Goal: Task Accomplishment & Management: Manage account settings

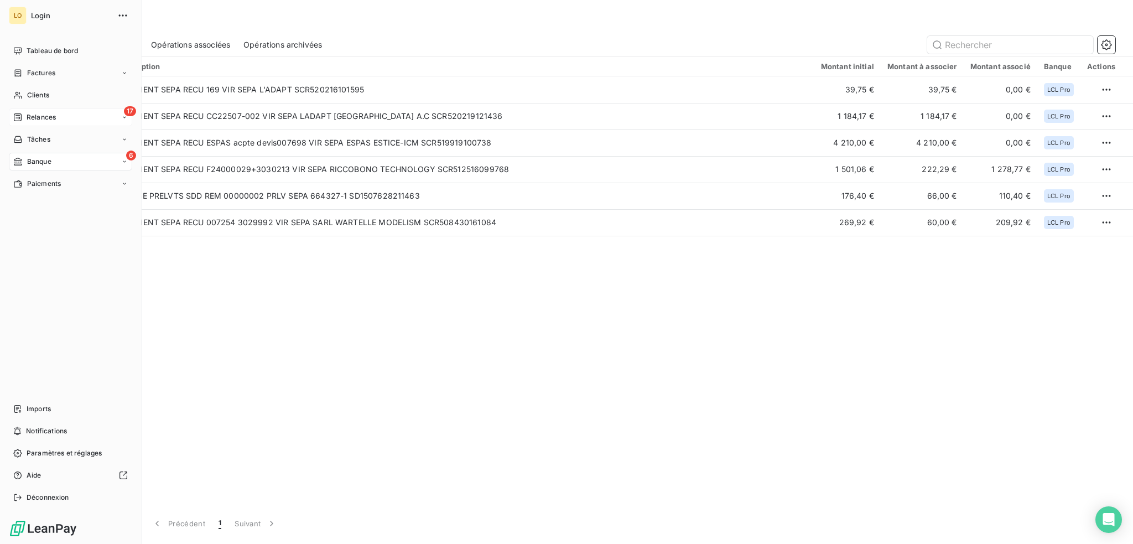
click at [40, 115] on span "Relances" at bounding box center [41, 117] width 29 height 10
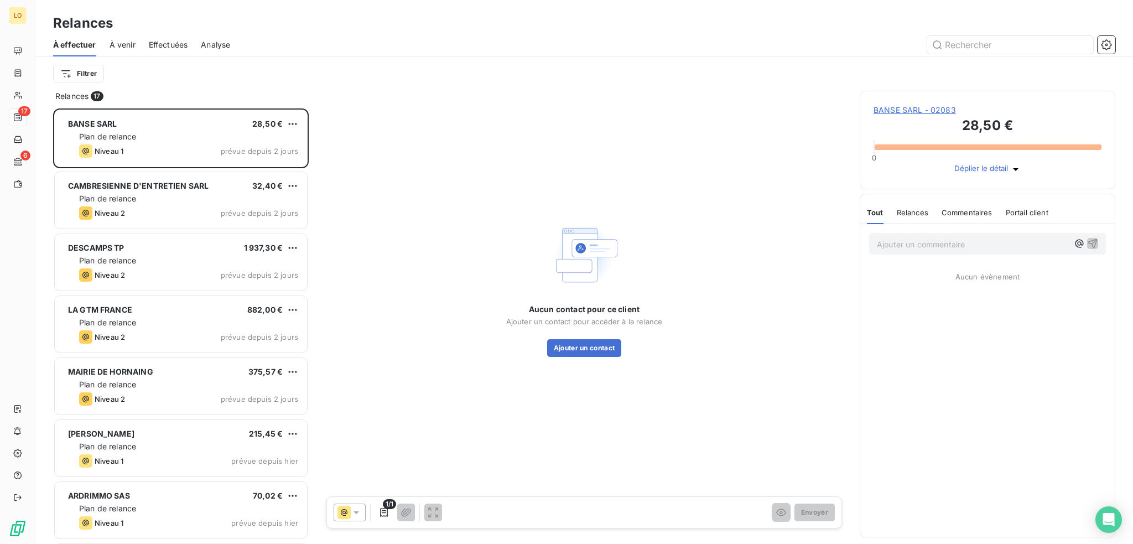
scroll to position [427, 247]
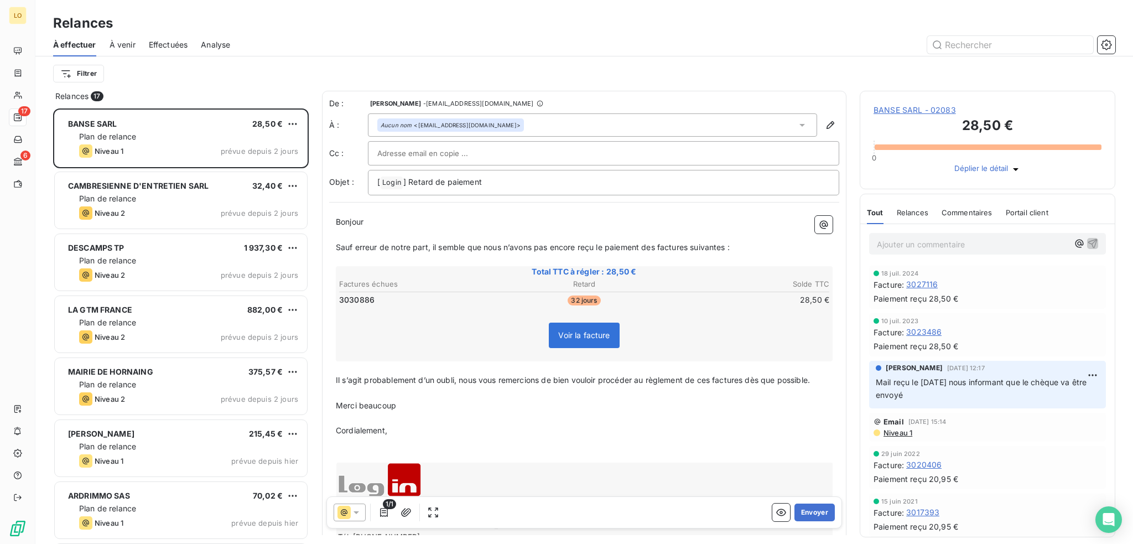
click at [918, 111] on span "BANSE SARL - 02083" at bounding box center [988, 110] width 228 height 11
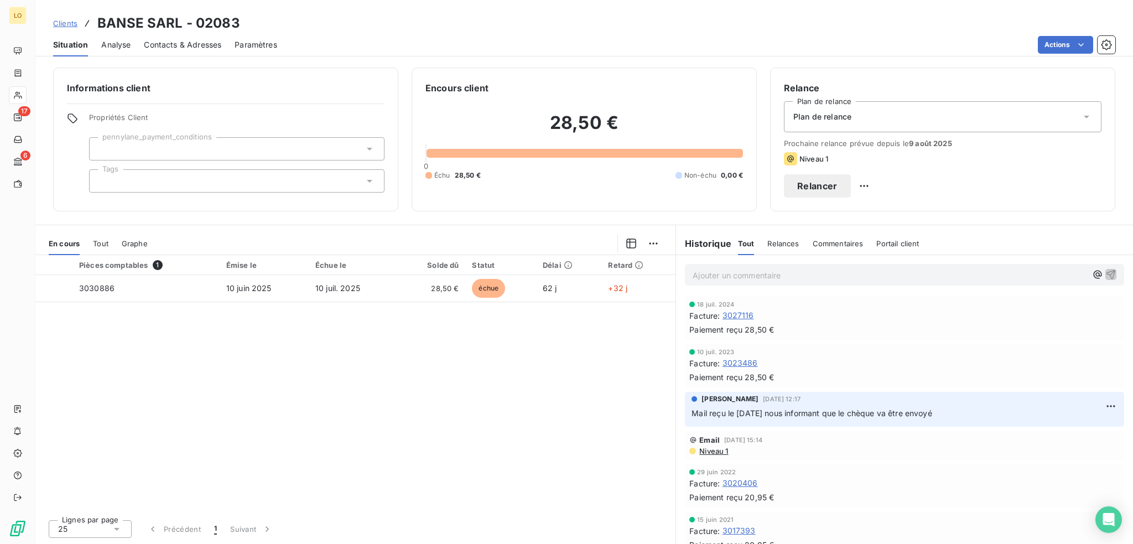
click at [851, 188] on button "Relancer" at bounding box center [817, 185] width 67 height 23
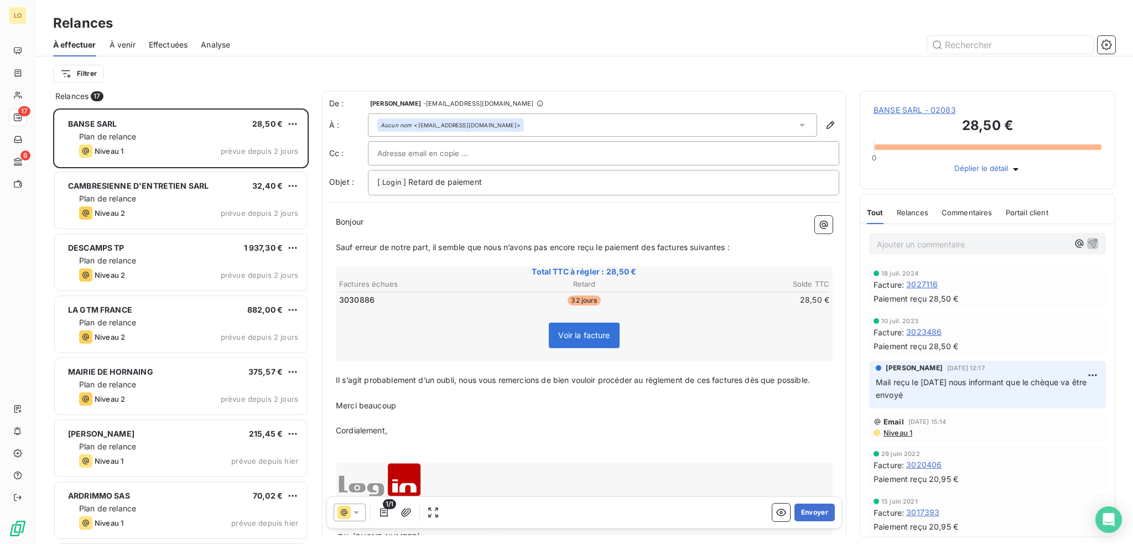
scroll to position [427, 247]
click at [354, 513] on icon at bounding box center [356, 512] width 11 height 11
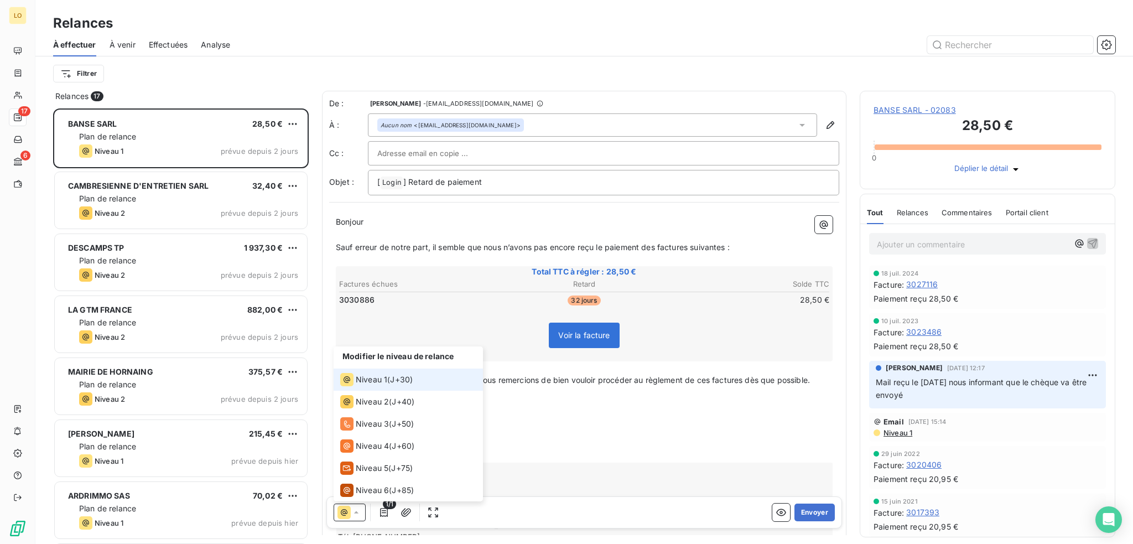
click at [367, 382] on span "Niveau 1" at bounding box center [372, 379] width 32 height 11
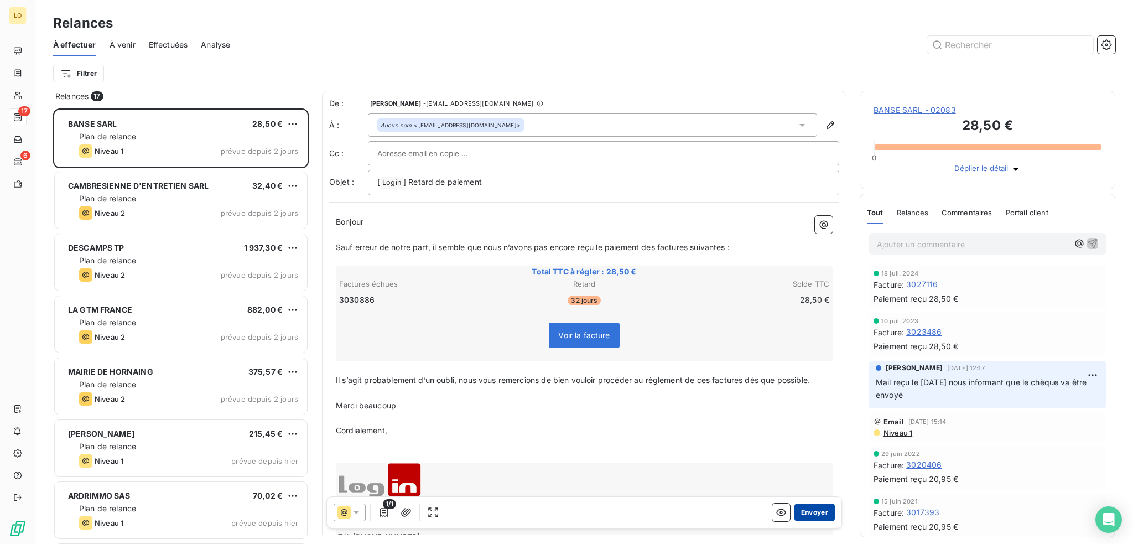
click at [806, 511] on button "Envoyer" at bounding box center [815, 513] width 40 height 18
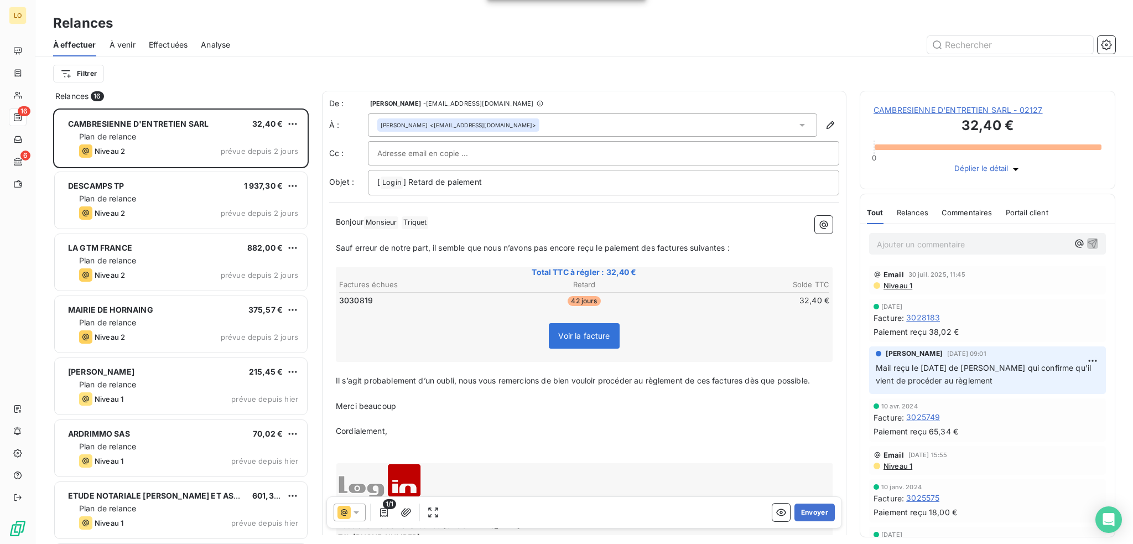
click at [989, 112] on span "CAMBRESIENNE D'ENTRETIEN SARL - 02127" at bounding box center [988, 110] width 228 height 11
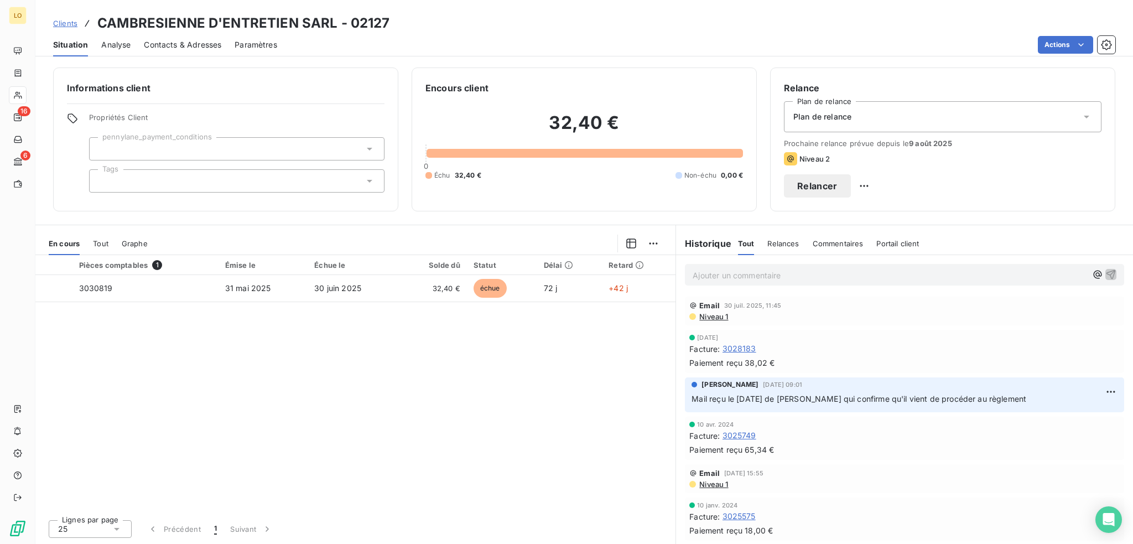
click at [851, 184] on button "Relancer" at bounding box center [817, 185] width 67 height 23
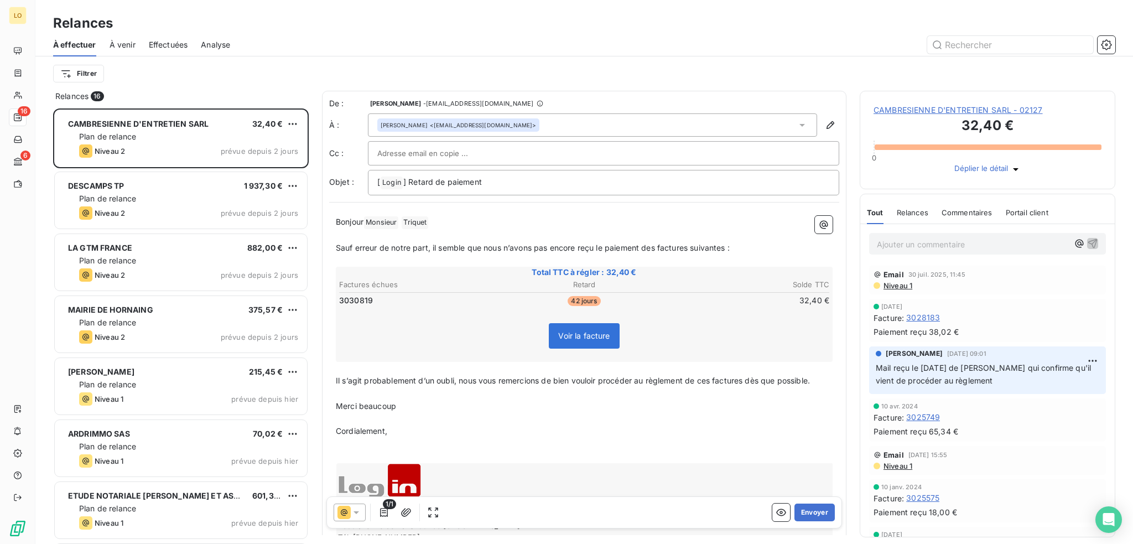
scroll to position [427, 247]
click at [805, 514] on button "Envoyer" at bounding box center [815, 513] width 40 height 18
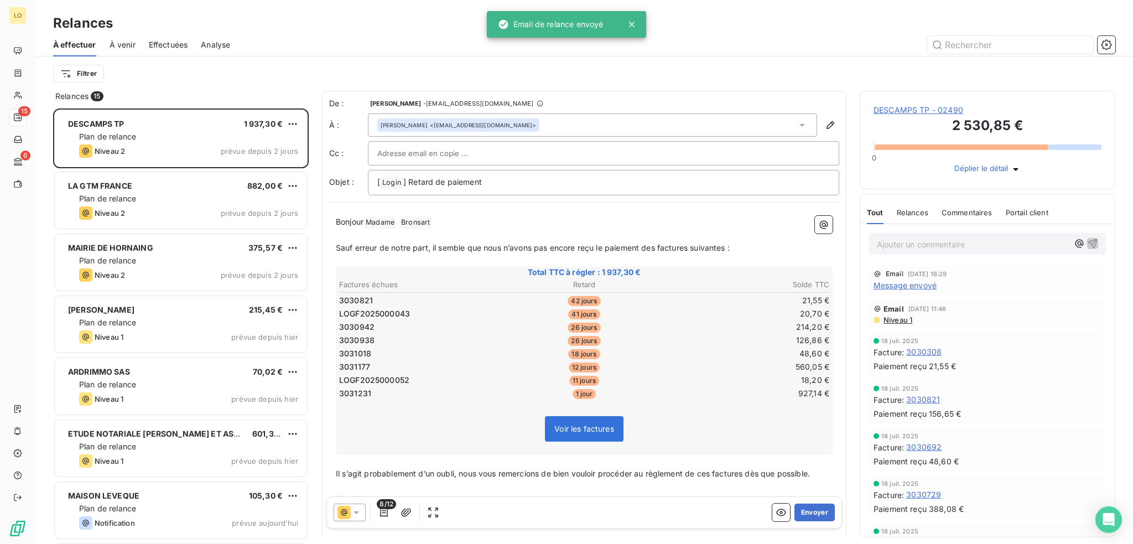
click at [942, 110] on span "DESCAMPS TP - 02490" at bounding box center [988, 110] width 228 height 11
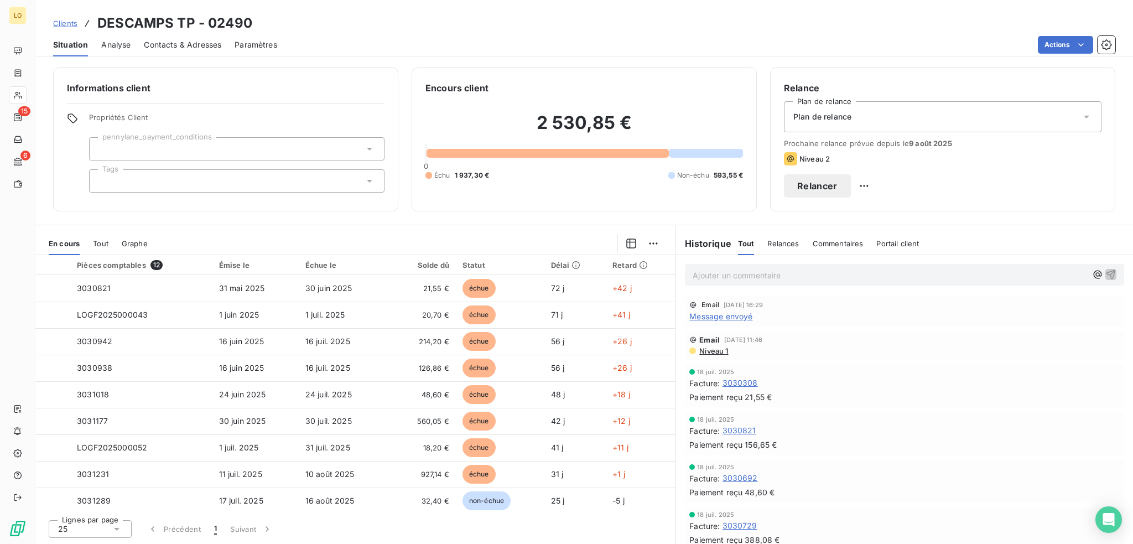
click at [851, 185] on button "Relancer" at bounding box center [817, 185] width 67 height 23
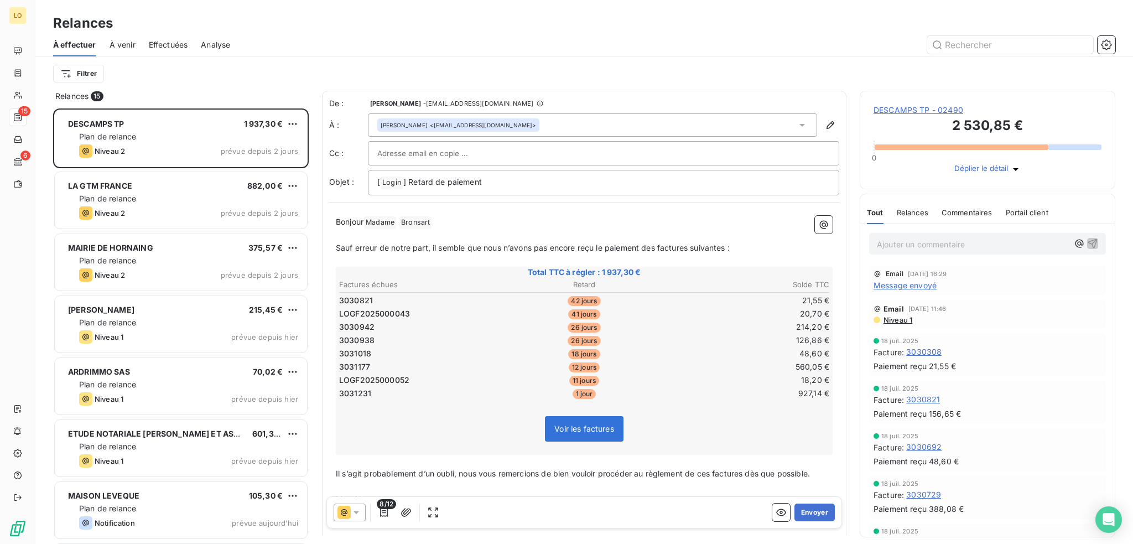
scroll to position [427, 247]
click at [356, 509] on icon at bounding box center [356, 512] width 11 height 11
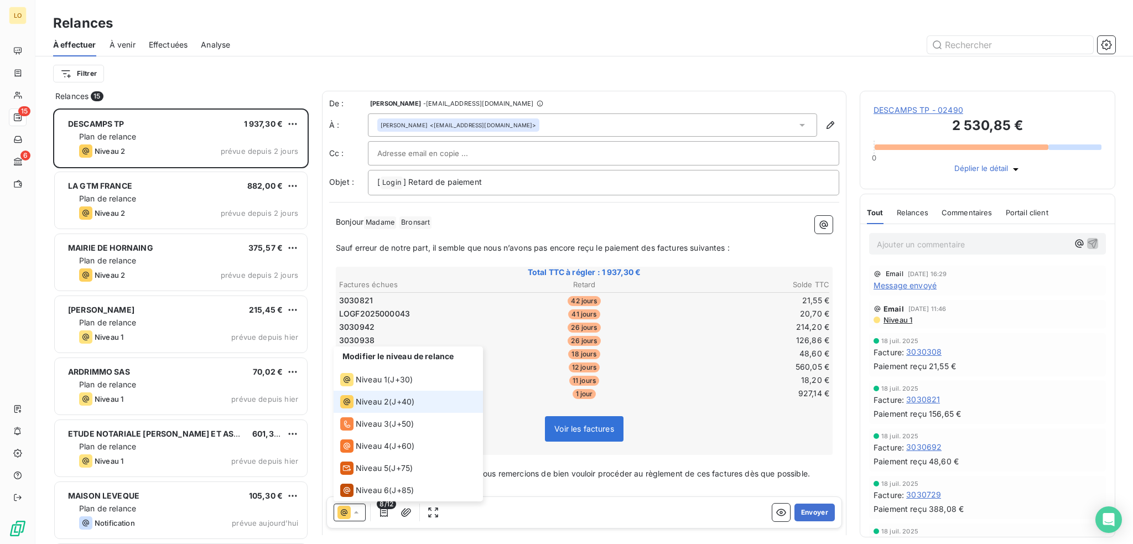
click at [376, 402] on span "Niveau 2" at bounding box center [372, 401] width 33 height 11
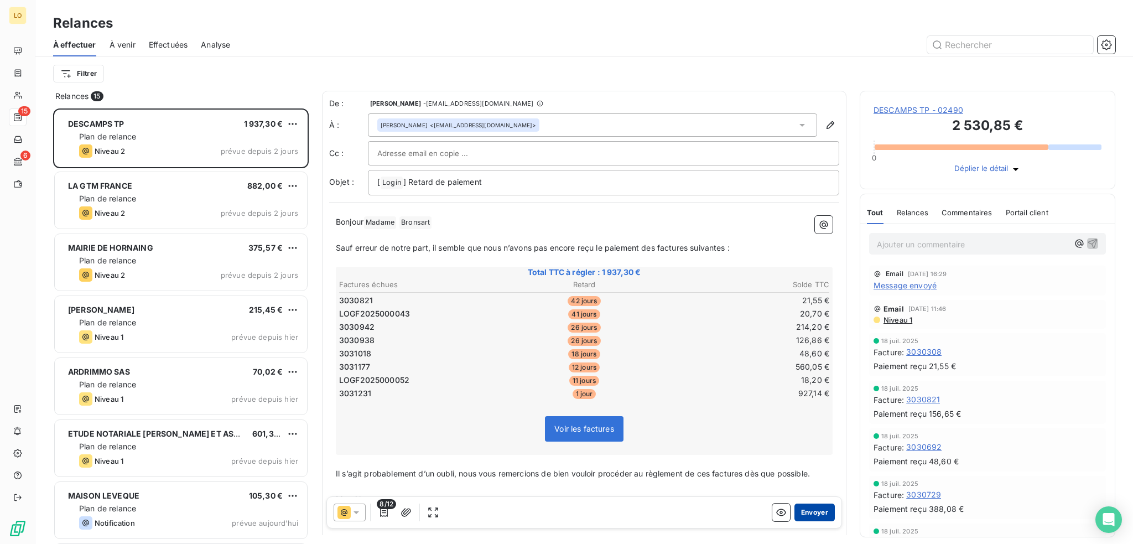
click at [808, 516] on button "Envoyer" at bounding box center [815, 513] width 40 height 18
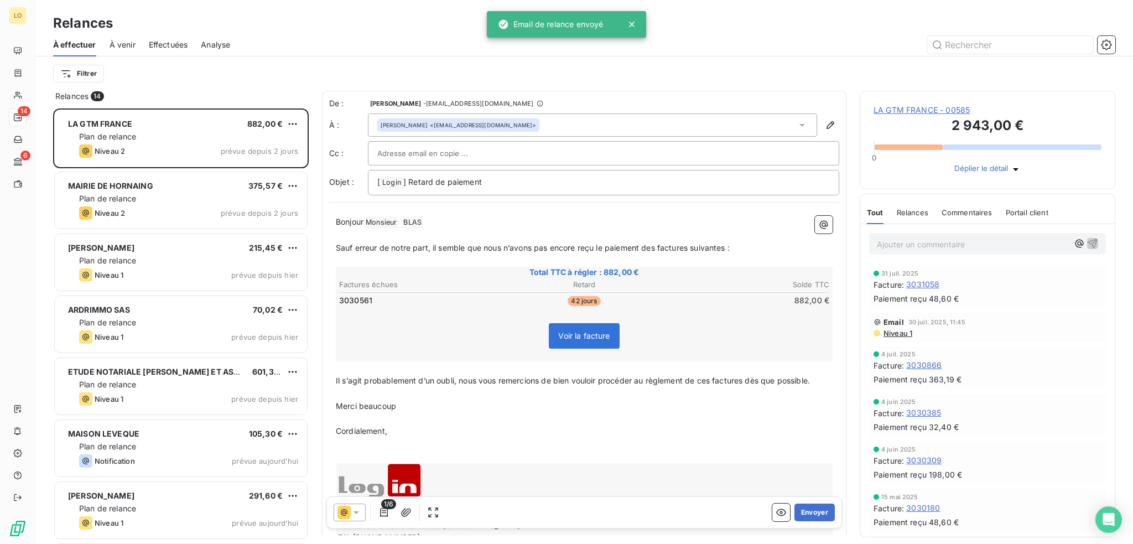
click at [895, 113] on span "LA GTM FRANCE - 00585" at bounding box center [988, 110] width 228 height 11
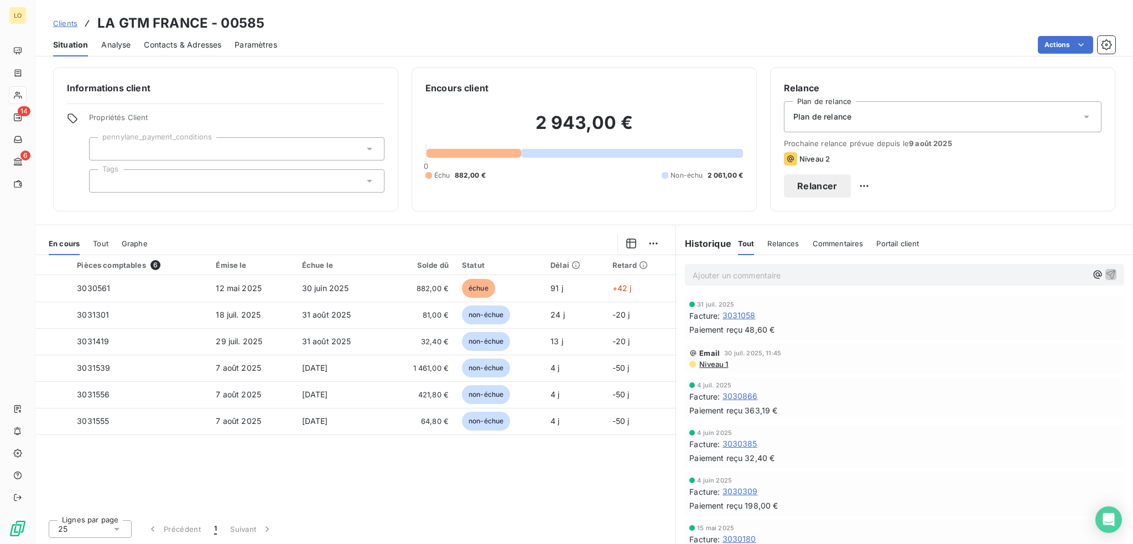
click at [851, 183] on button "Relancer" at bounding box center [817, 185] width 67 height 23
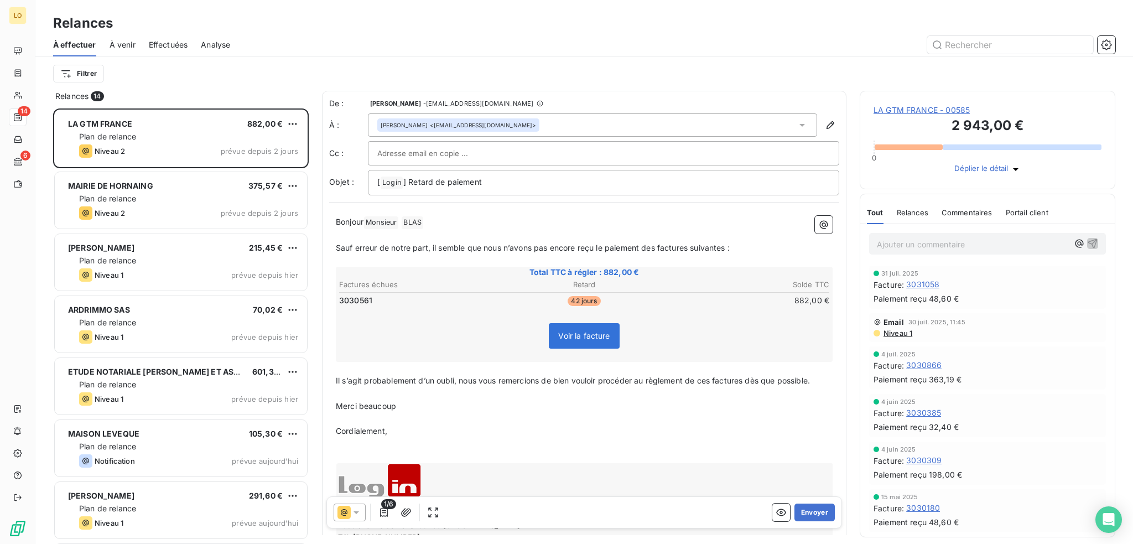
scroll to position [427, 247]
click at [356, 515] on icon at bounding box center [356, 512] width 11 height 11
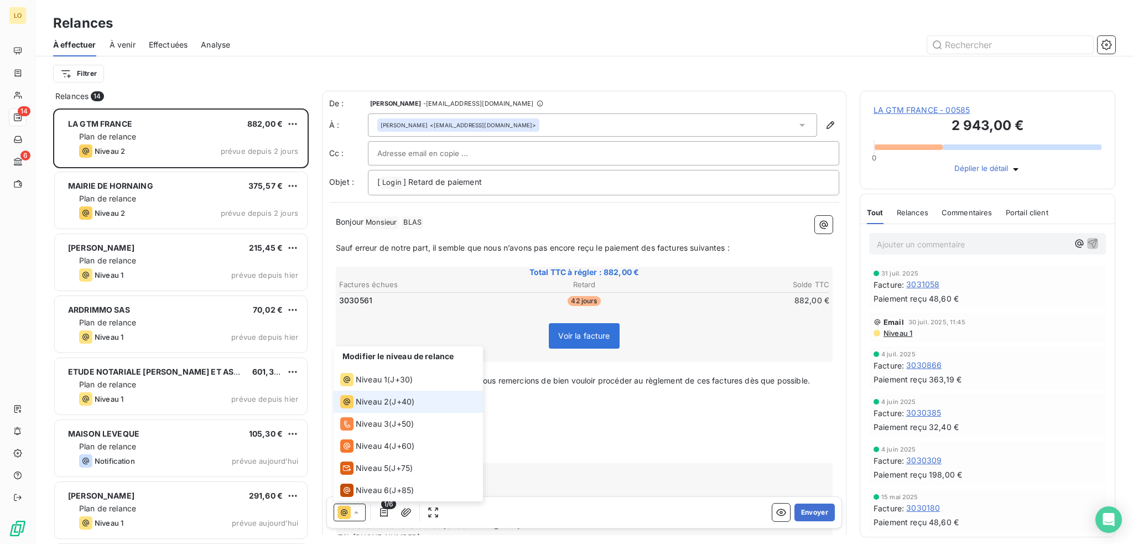
click at [375, 404] on span "Niveau 2" at bounding box center [372, 401] width 33 height 11
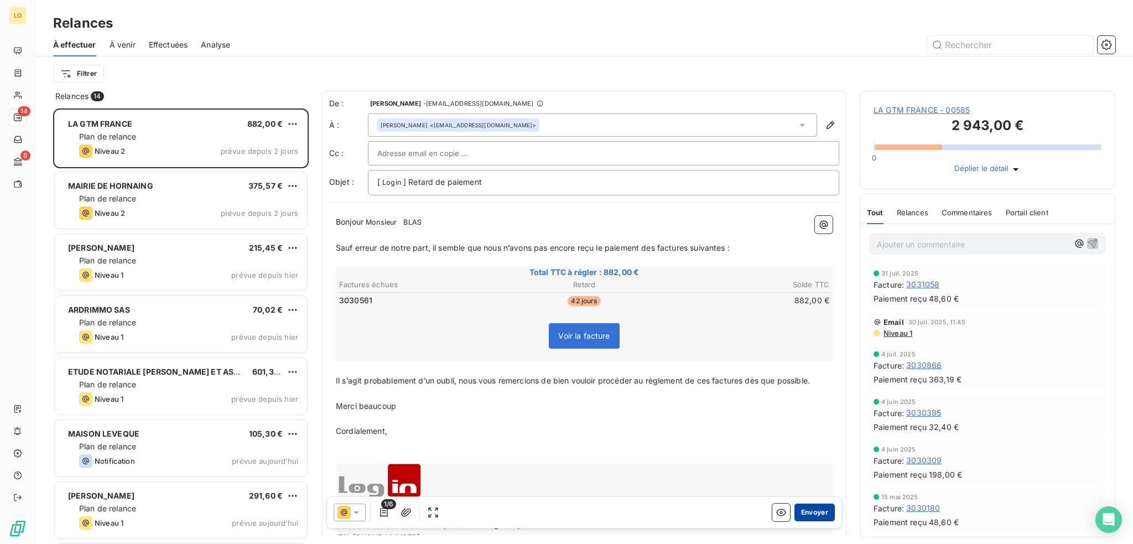
click at [808, 513] on button "Envoyer" at bounding box center [815, 513] width 40 height 18
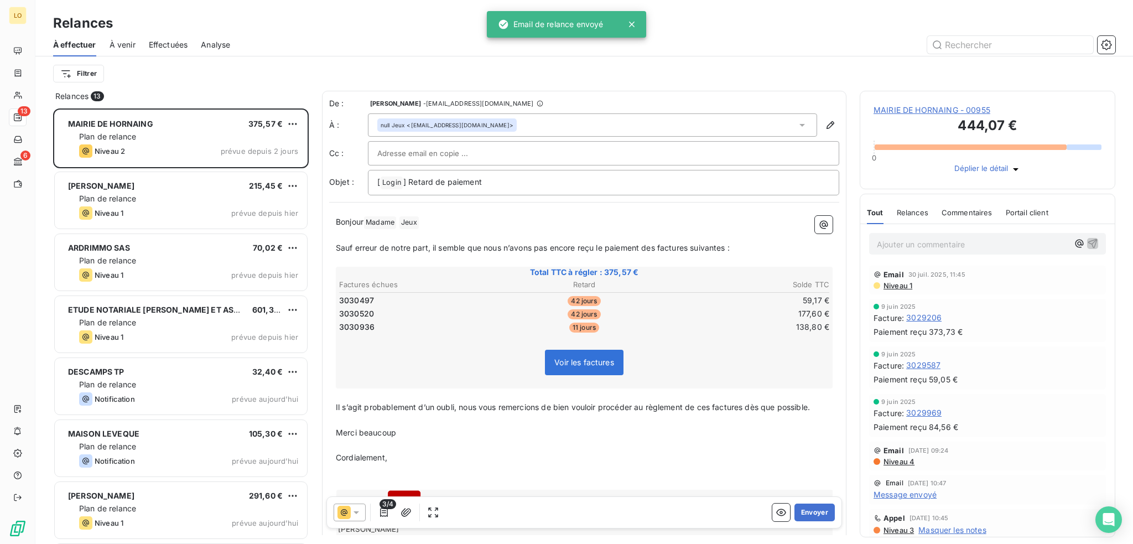
click at [891, 110] on span "MAIRIE DE HORNAING - 00955" at bounding box center [988, 110] width 228 height 11
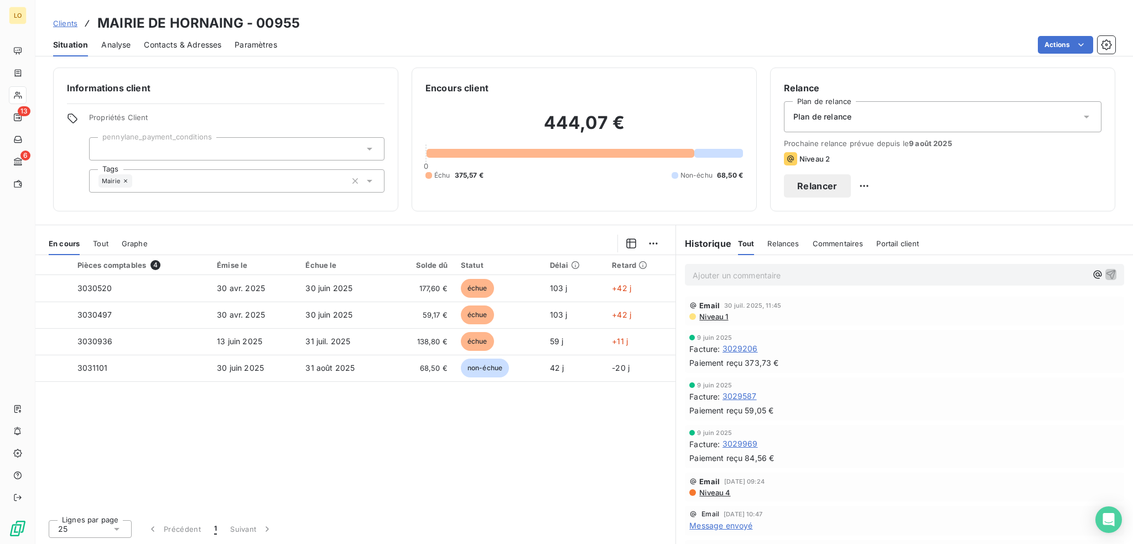
click at [851, 186] on button "Relancer" at bounding box center [817, 185] width 67 height 23
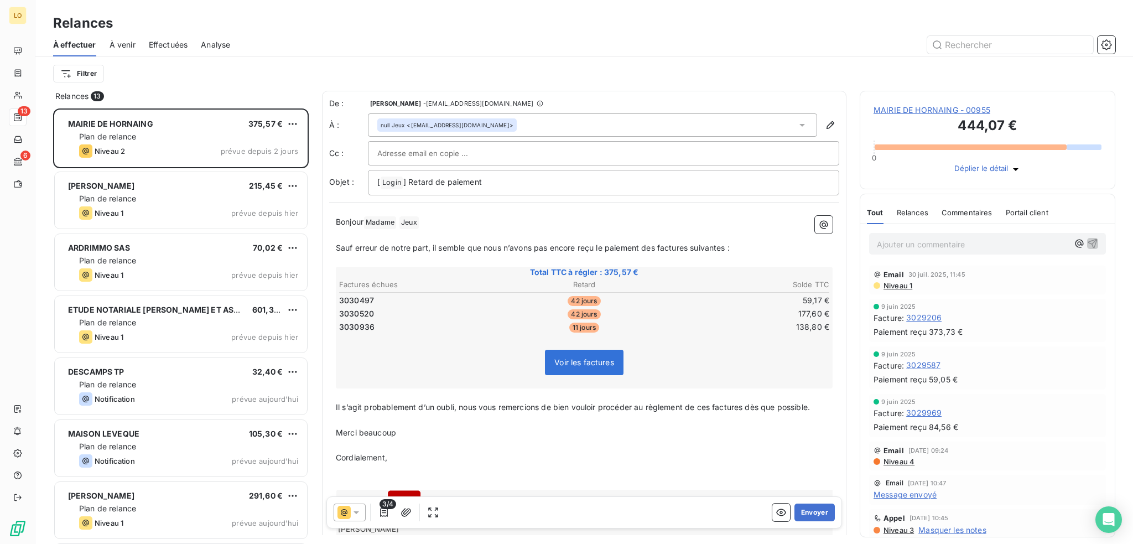
scroll to position [427, 247]
click at [361, 512] on icon at bounding box center [356, 512] width 11 height 11
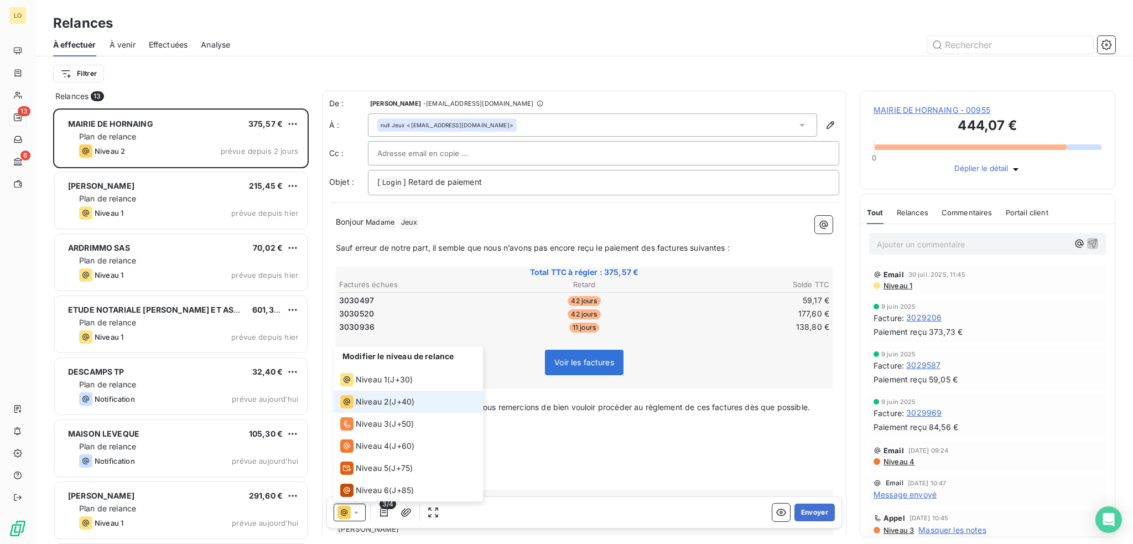
click at [395, 400] on span "J+40 )" at bounding box center [403, 401] width 23 height 11
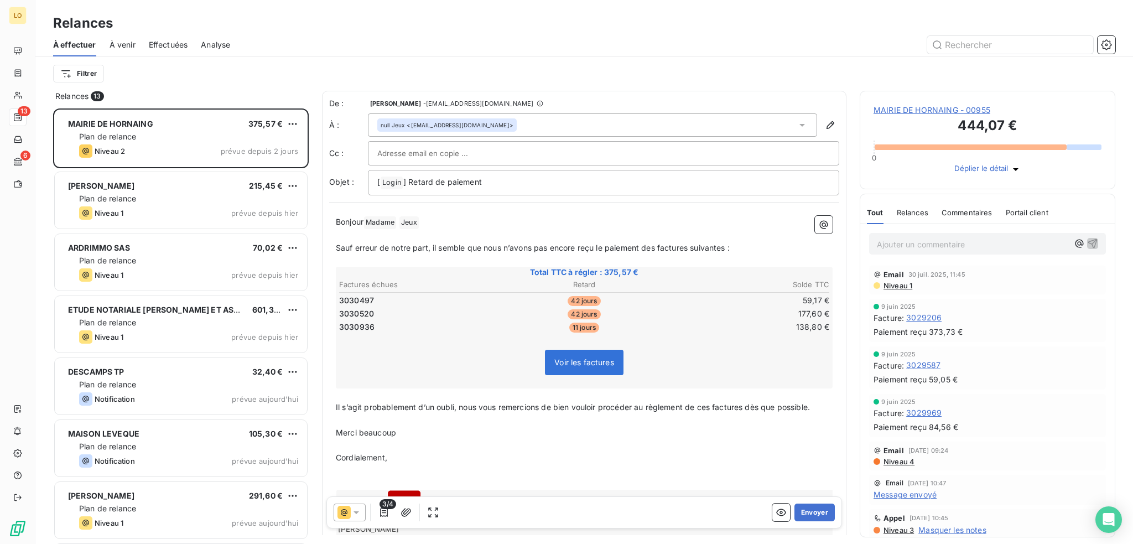
click at [354, 515] on icon at bounding box center [356, 512] width 11 height 11
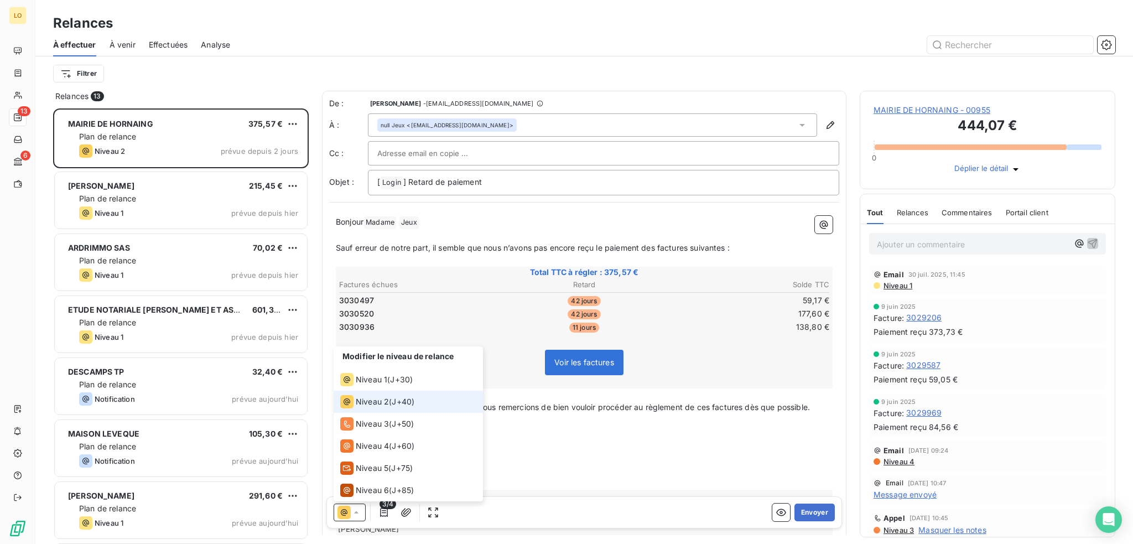
click at [387, 403] on span "Niveau 2" at bounding box center [372, 401] width 33 height 11
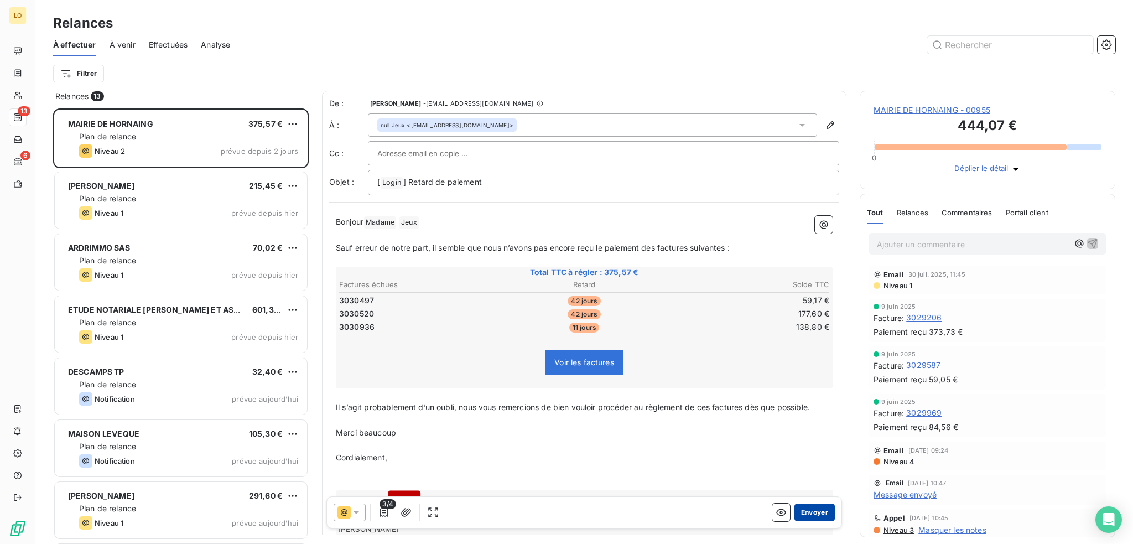
click at [803, 509] on button "Envoyer" at bounding box center [815, 513] width 40 height 18
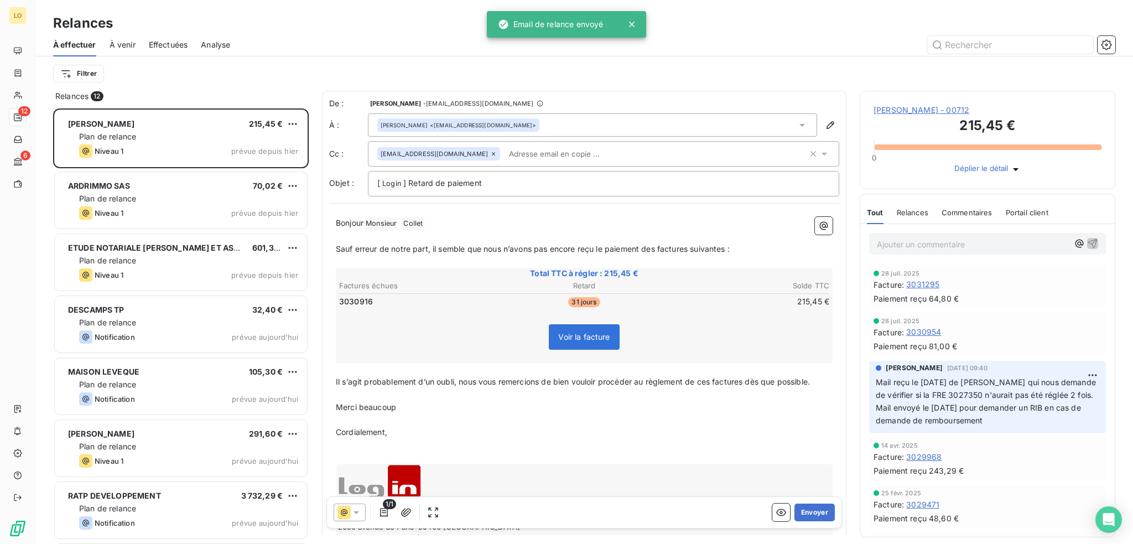
click at [927, 112] on span "[PERSON_NAME] - 00712" at bounding box center [988, 110] width 228 height 11
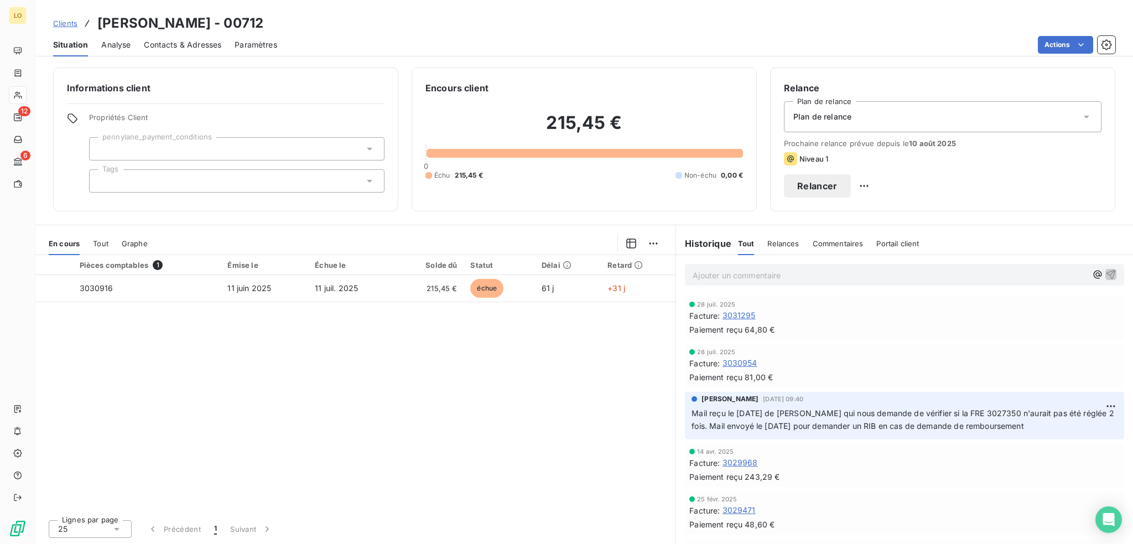
click at [851, 189] on button "Relancer" at bounding box center [817, 185] width 67 height 23
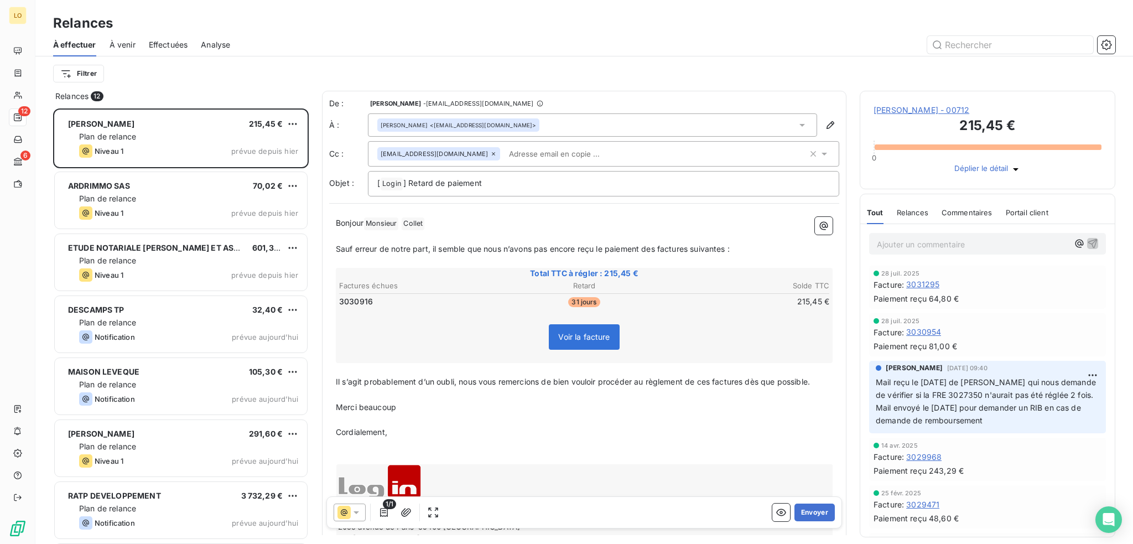
scroll to position [427, 247]
click at [358, 517] on icon at bounding box center [356, 512] width 11 height 11
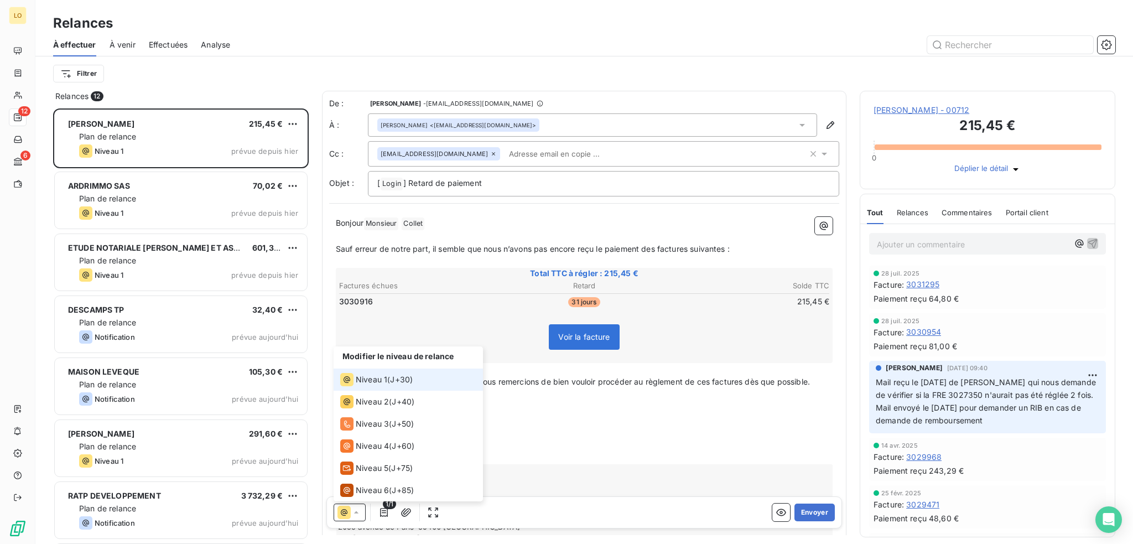
click at [392, 378] on span "J+30 )" at bounding box center [401, 379] width 23 height 11
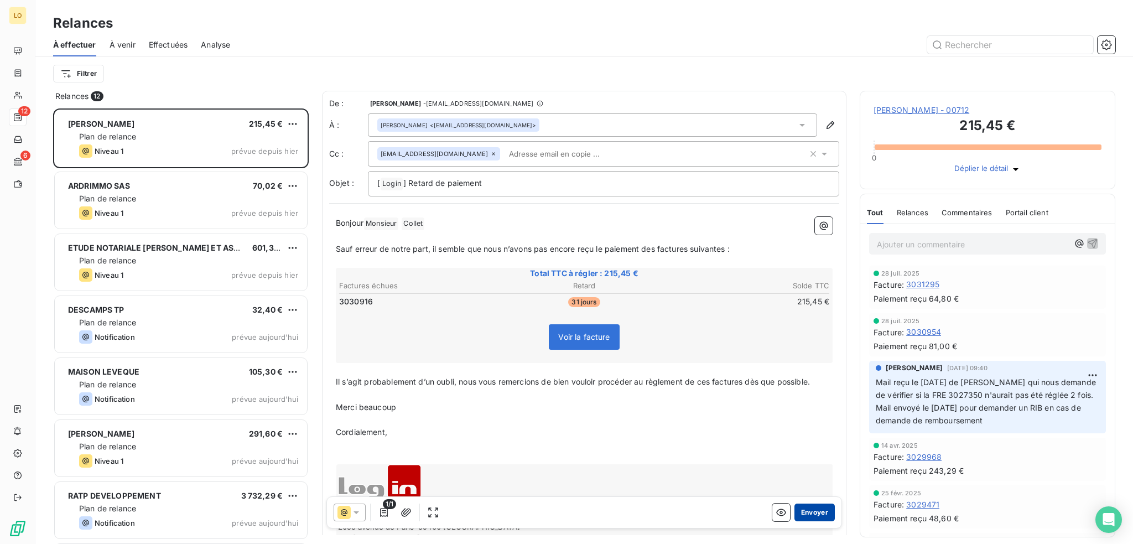
click at [801, 510] on button "Envoyer" at bounding box center [815, 513] width 40 height 18
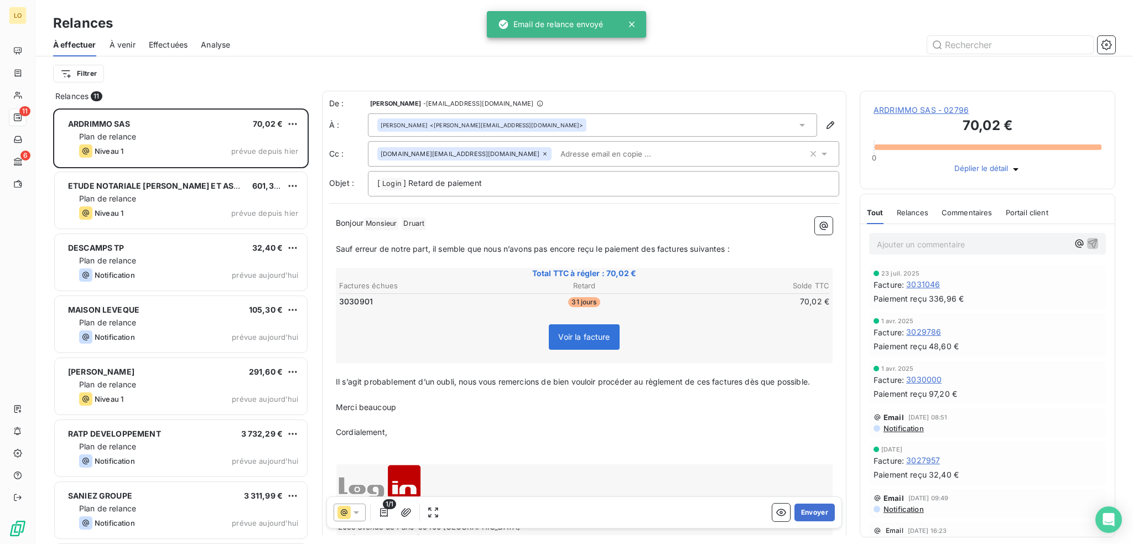
click at [886, 114] on span "ARDRIMMO SAS - 02796" at bounding box center [988, 110] width 228 height 11
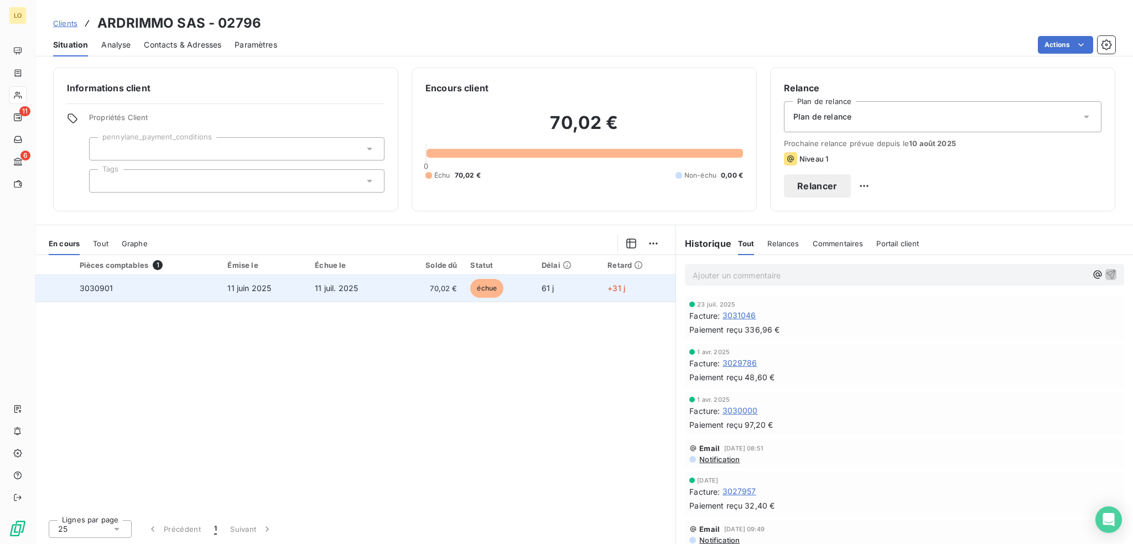
click at [494, 288] on span "échue" at bounding box center [486, 288] width 33 height 19
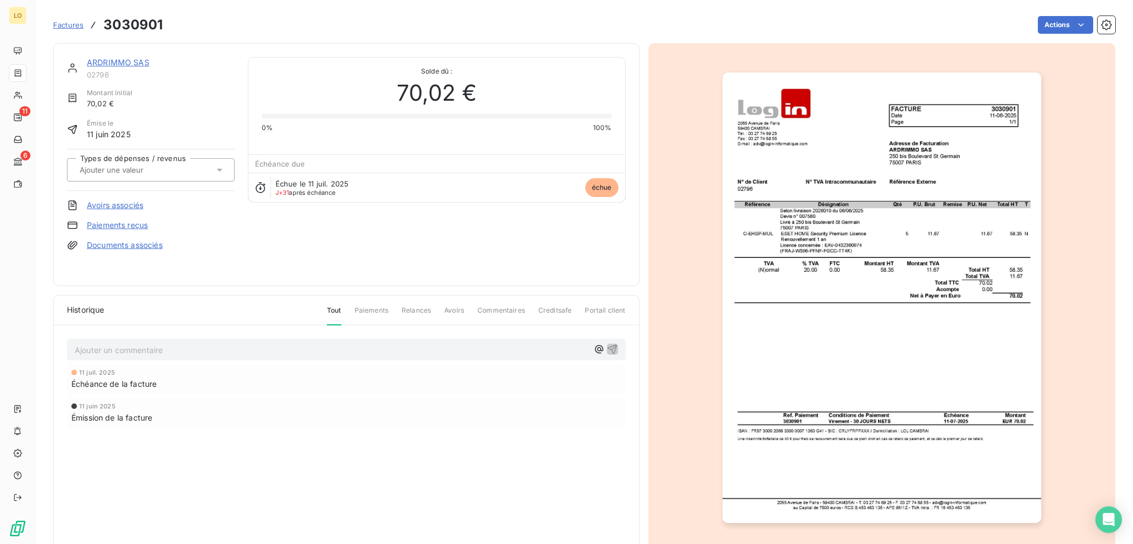
click at [132, 64] on link "ARDRIMMO SAS" at bounding box center [118, 62] width 63 height 9
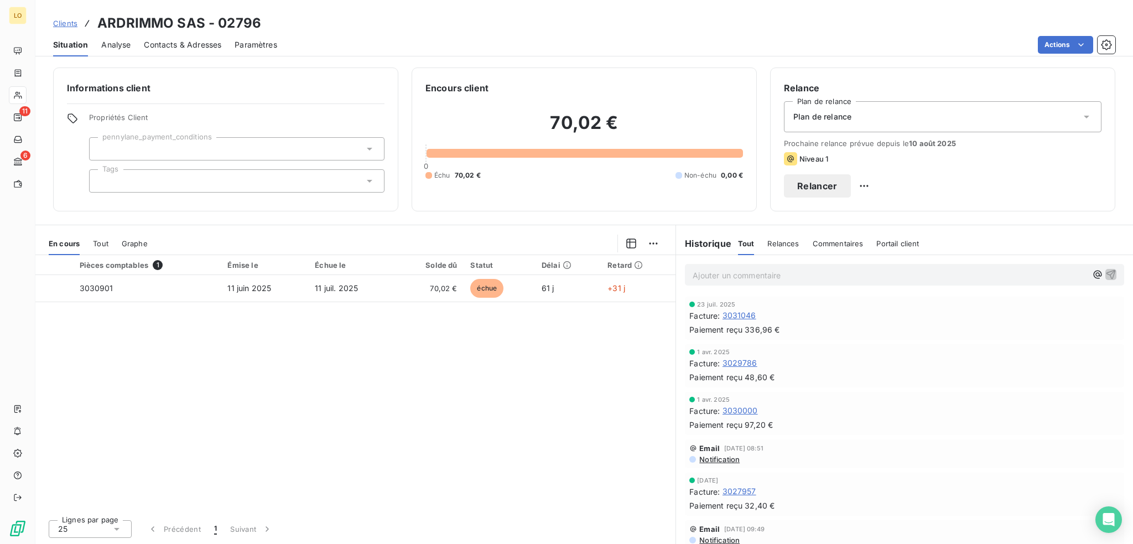
click at [851, 188] on button "Relancer" at bounding box center [817, 185] width 67 height 23
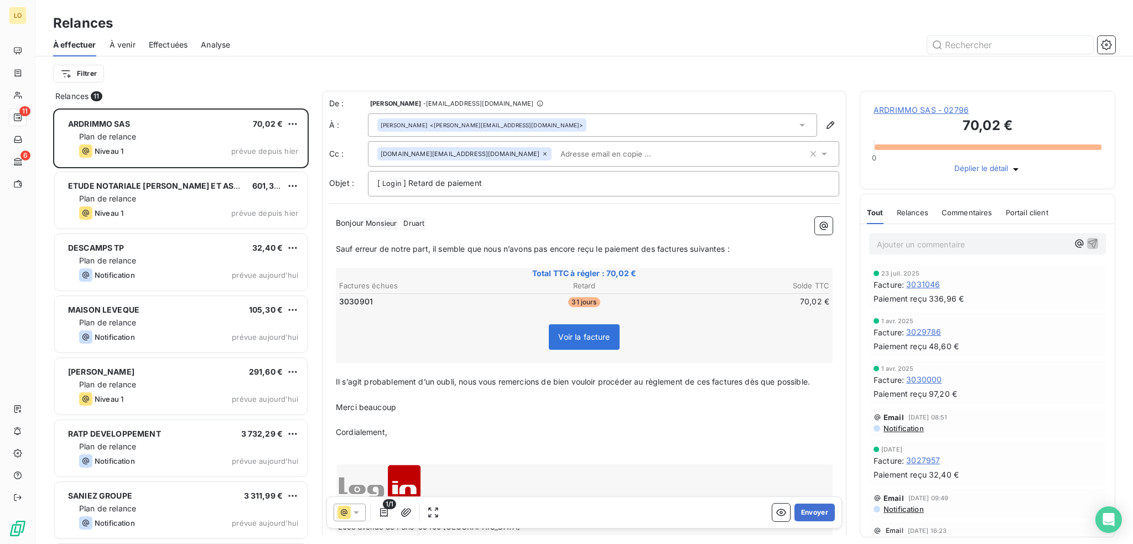
scroll to position [427, 247]
click at [817, 509] on button "Envoyer" at bounding box center [815, 513] width 40 height 18
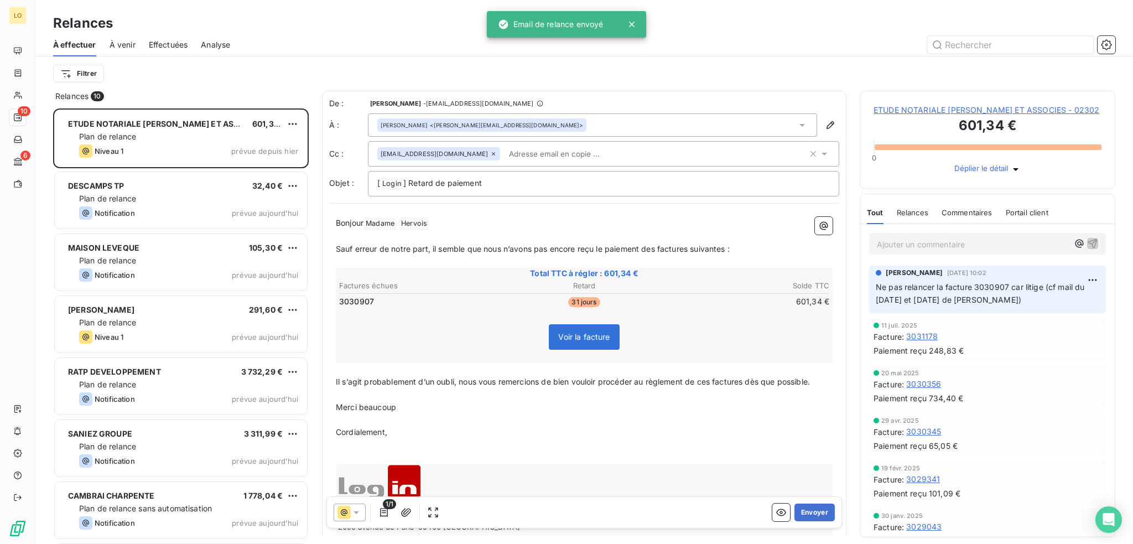
click at [956, 110] on span "ETUDE NOTARIALE [PERSON_NAME] ET ASSOCIES - 02302" at bounding box center [988, 110] width 228 height 11
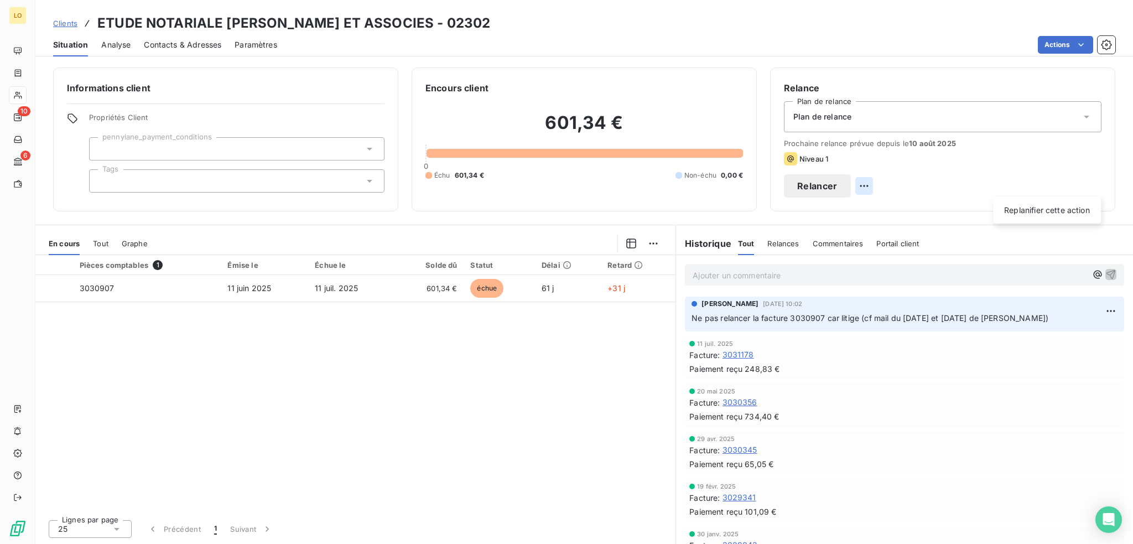
click at [1089, 183] on html "LO 10 6 Clients ETUDE NOTARIALE [PERSON_NAME] ET ASSOCIES - 02302 Situation Ana…" at bounding box center [566, 272] width 1133 height 544
click at [1028, 212] on div "Replanifier cette action" at bounding box center [1047, 210] width 99 height 18
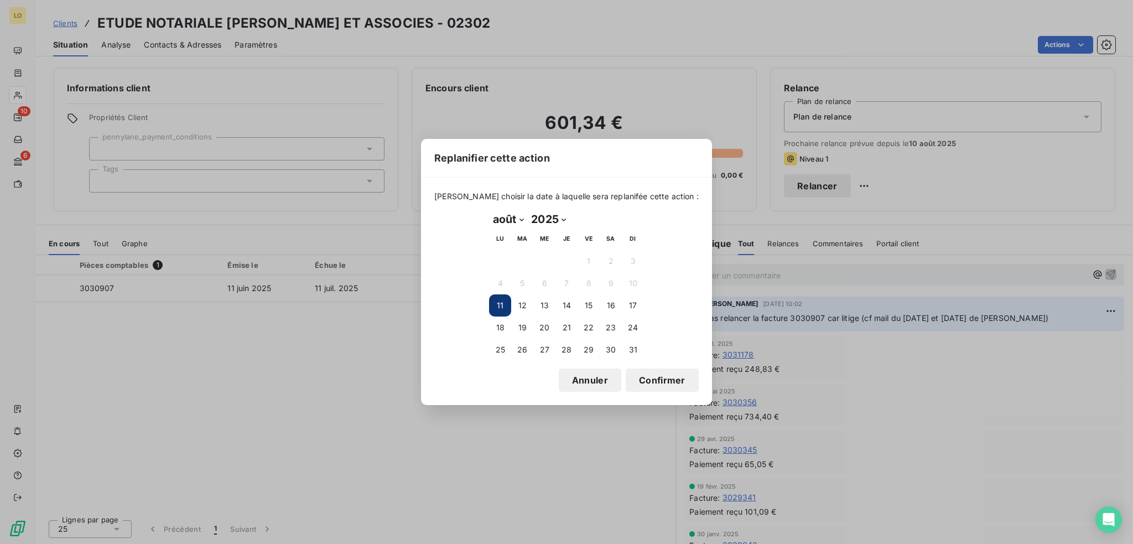
click at [518, 220] on select "janvier février mars avril mai juin juillet août septembre octobre novembre déc…" at bounding box center [508, 219] width 38 height 18
select select "8"
click at [489, 210] on select "janvier février mars avril mai juin juillet août septembre octobre novembre déc…" at bounding box center [508, 219] width 38 height 18
click at [589, 261] on button "5" at bounding box center [589, 261] width 22 height 22
click at [646, 375] on button "Confirmer" at bounding box center [662, 380] width 73 height 23
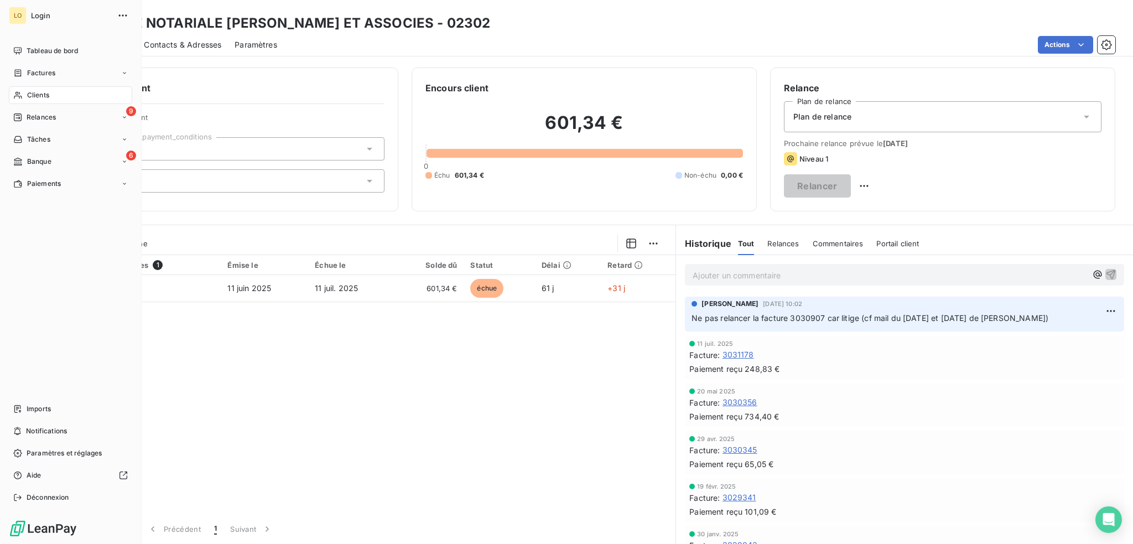
click at [31, 113] on span "Relances" at bounding box center [41, 117] width 29 height 10
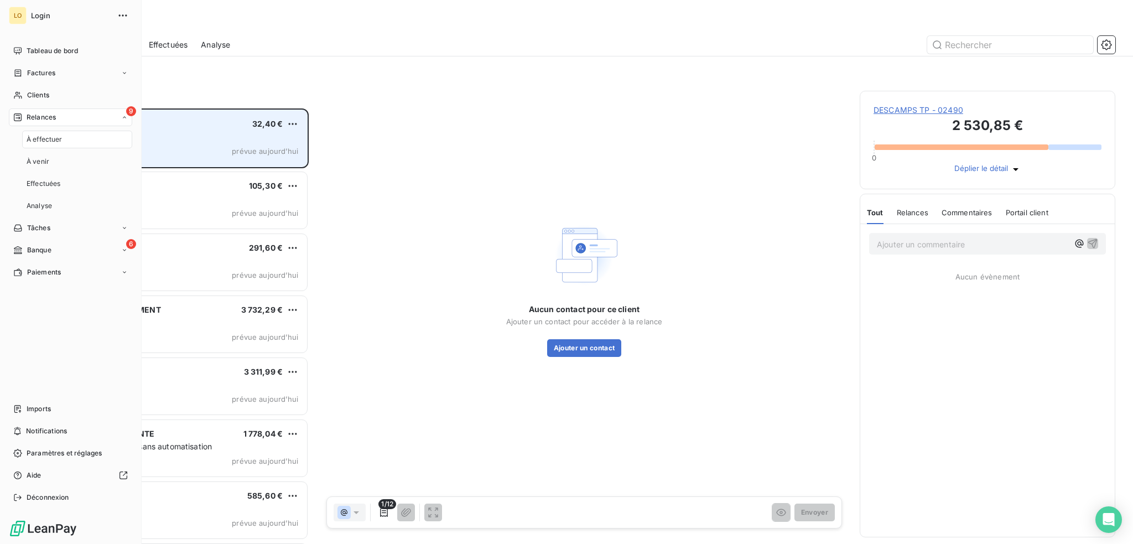
scroll to position [427, 247]
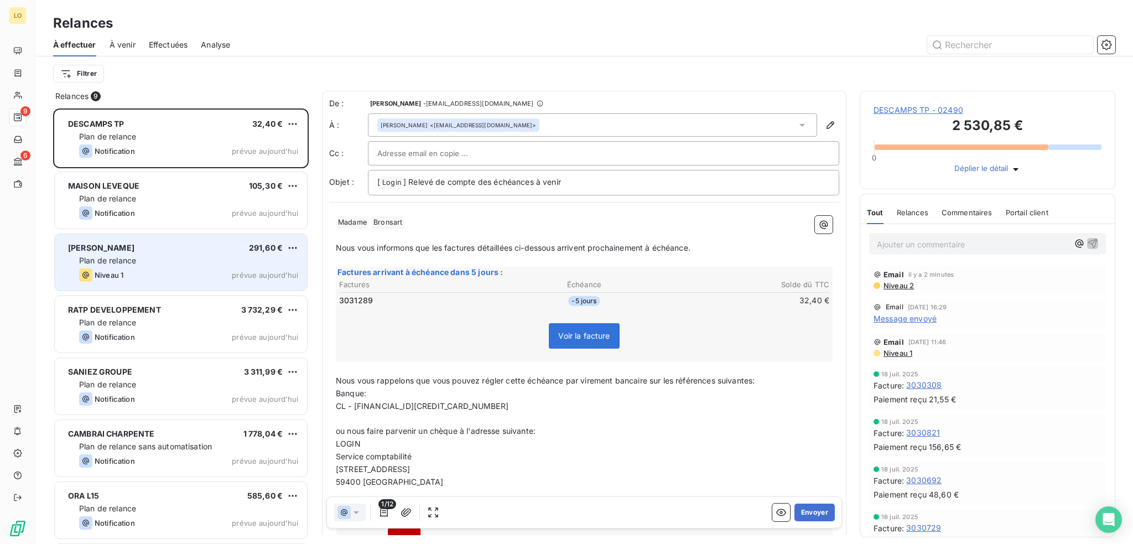
click at [144, 261] on div "Plan de relance" at bounding box center [188, 260] width 219 height 11
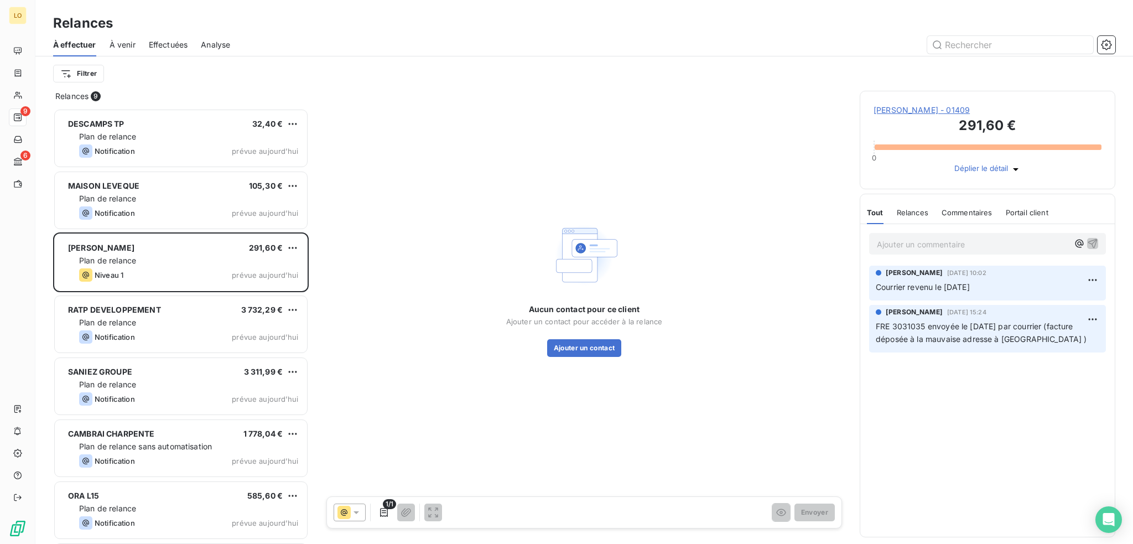
click at [935, 108] on span "[PERSON_NAME] - 01409" at bounding box center [988, 110] width 228 height 11
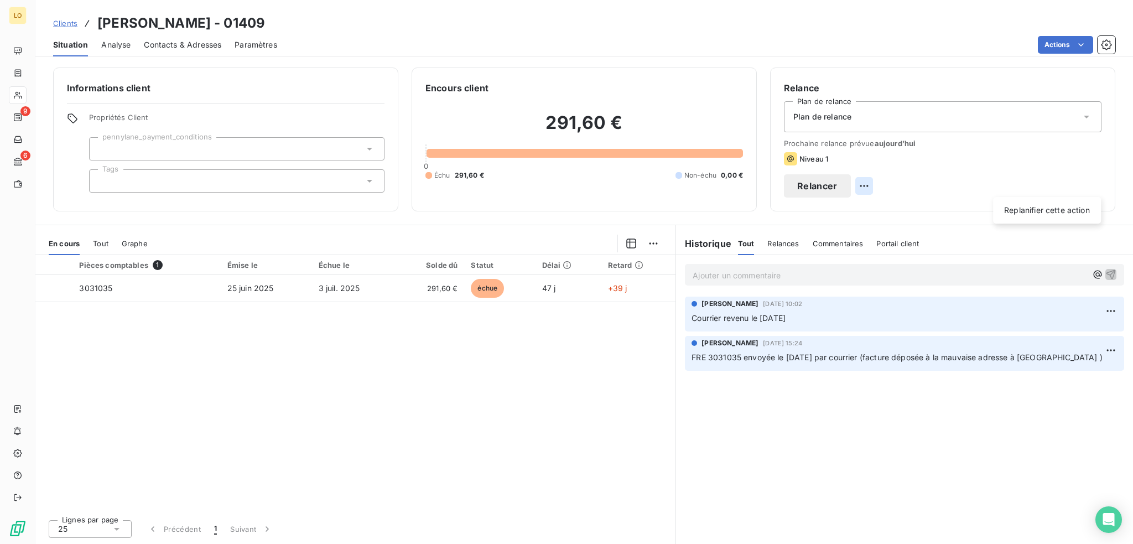
click at [1094, 183] on html "LO 9 6 Clients [PERSON_NAME] - 01409 Situation Analyse Contacts & Adresses Para…" at bounding box center [566, 272] width 1133 height 544
click at [1046, 210] on div "Replanifier cette action" at bounding box center [1047, 210] width 99 height 18
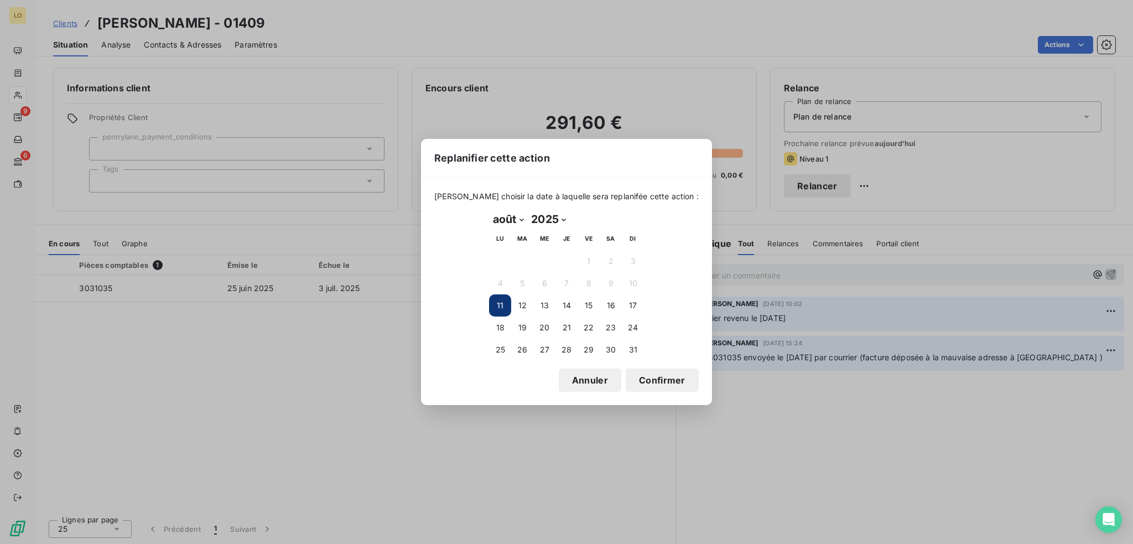
click at [518, 221] on select "janvier février mars avril mai juin juillet août septembre octobre novembre déc…" at bounding box center [508, 219] width 38 height 18
select select "8"
click at [489, 210] on select "janvier février mars avril mai juin juillet août septembre octobre novembre déc…" at bounding box center [508, 219] width 38 height 18
click at [587, 256] on button "5" at bounding box center [589, 261] width 22 height 22
click at [644, 376] on button "Confirmer" at bounding box center [662, 380] width 73 height 23
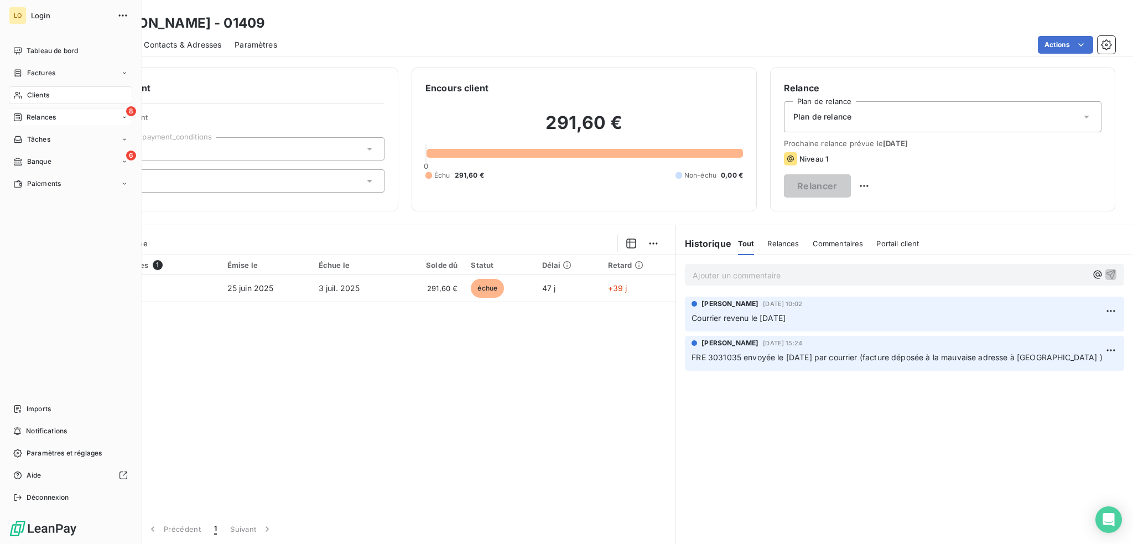
click at [30, 114] on span "Relances" at bounding box center [41, 117] width 29 height 10
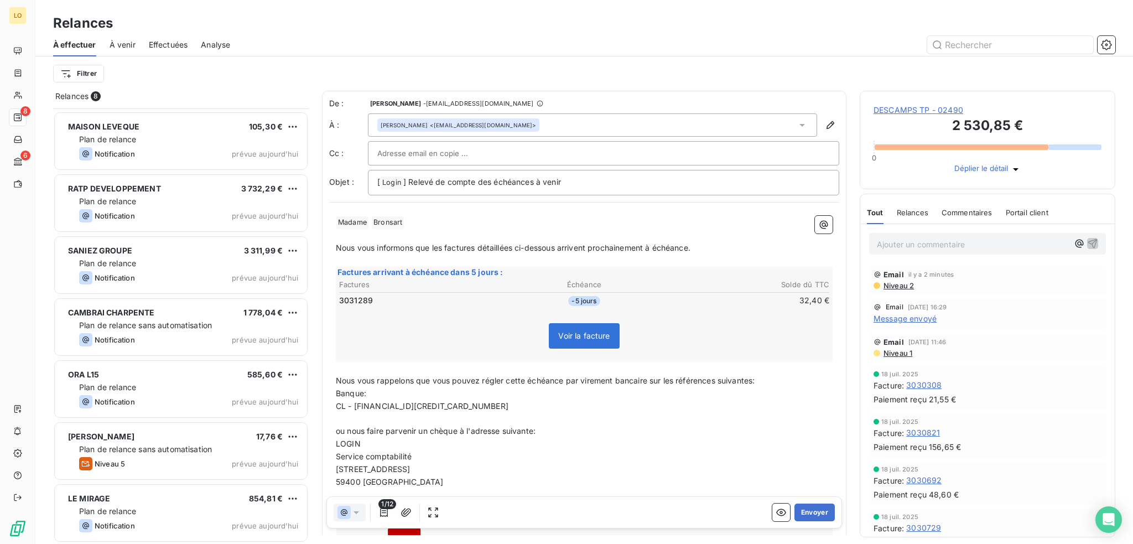
scroll to position [60, 0]
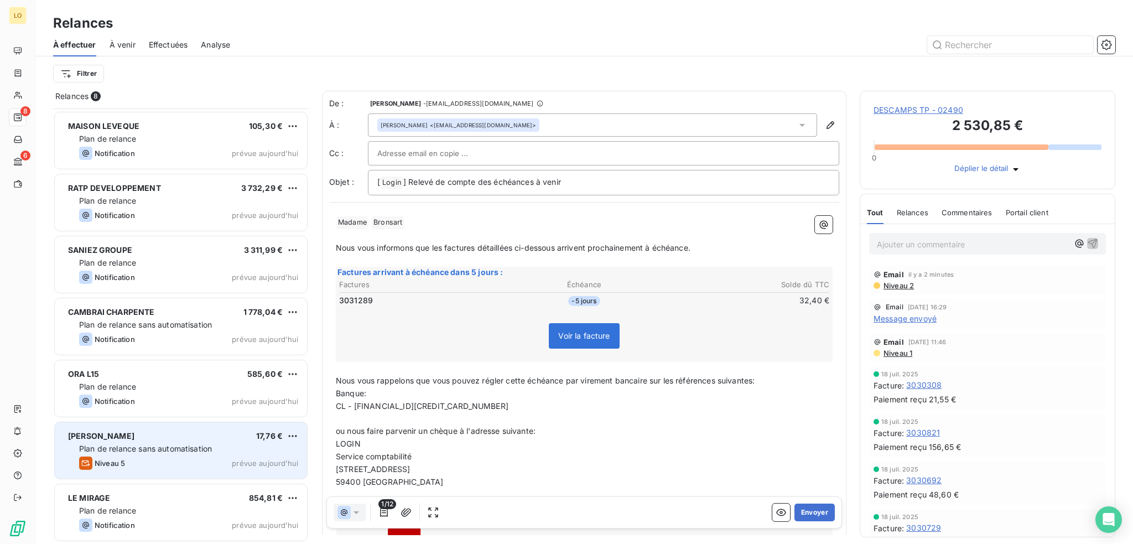
click at [172, 445] on span "Plan de relance sans automatisation" at bounding box center [145, 448] width 133 height 9
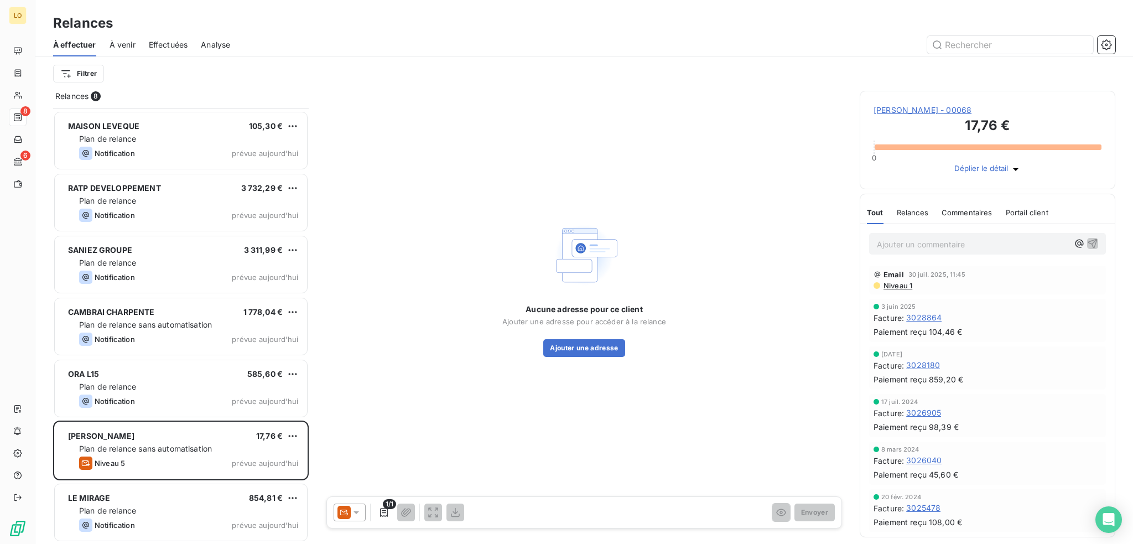
click at [915, 113] on span "[PERSON_NAME] - 00068" at bounding box center [988, 110] width 228 height 11
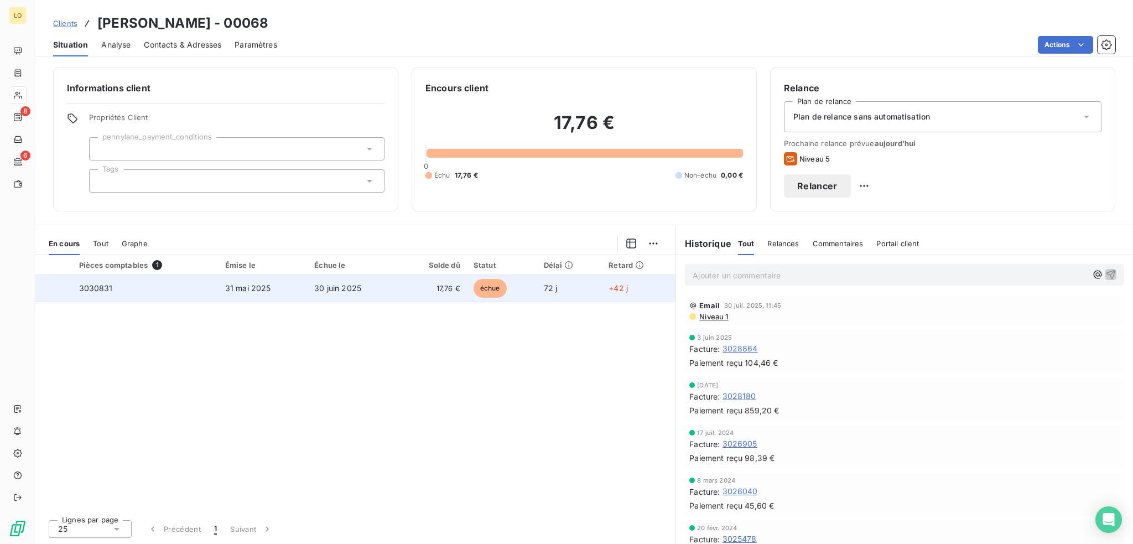
click at [496, 283] on span "échue" at bounding box center [490, 288] width 33 height 19
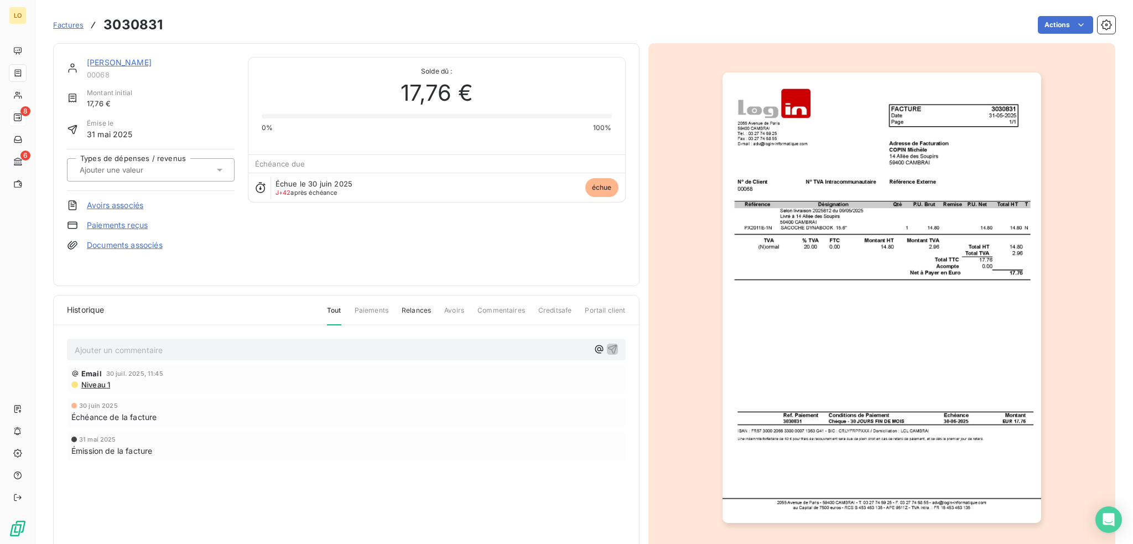
click at [127, 63] on link "[PERSON_NAME]" at bounding box center [119, 62] width 65 height 9
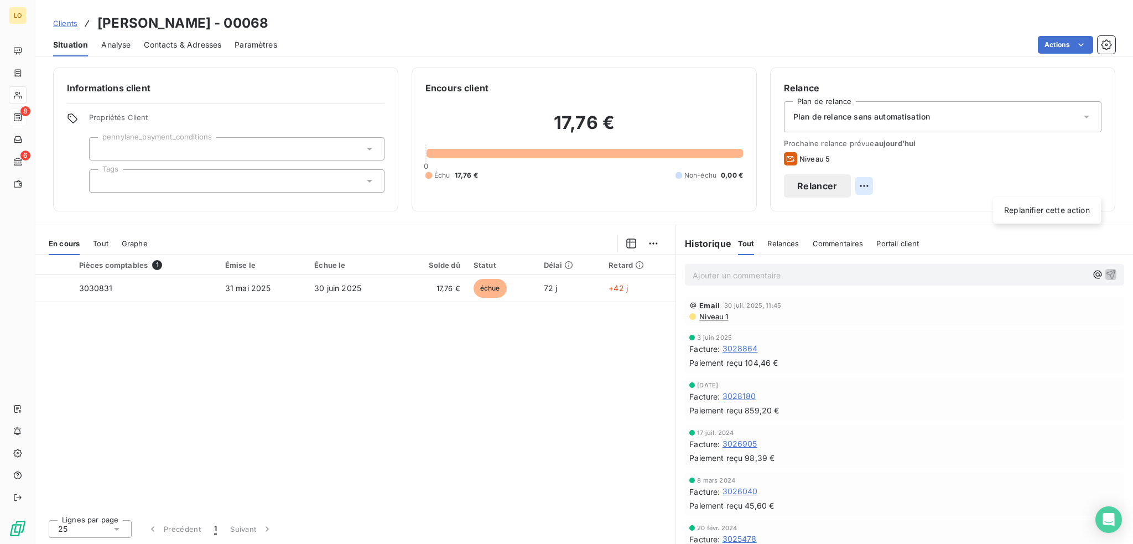
click at [1094, 185] on html "LO 8 6 Clients [PERSON_NAME] - 00068 Situation Analyse Contacts & Adresses Para…" at bounding box center [566, 272] width 1133 height 544
click at [1049, 210] on div "Replanifier cette action" at bounding box center [1047, 210] width 99 height 18
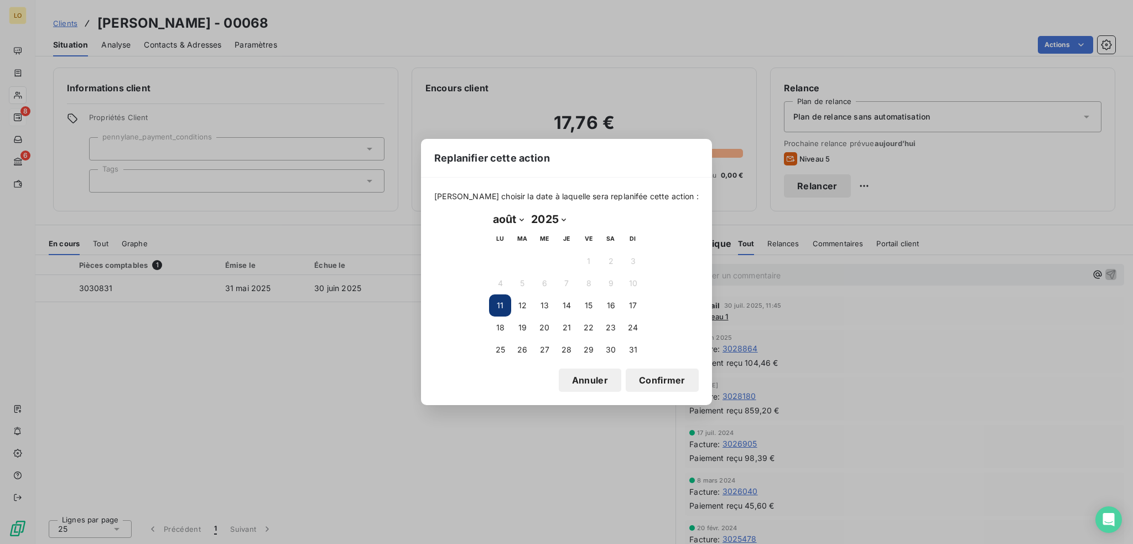
click at [525, 219] on select "janvier février mars avril mai juin juillet août septembre octobre novembre déc…" at bounding box center [508, 219] width 38 height 18
select select "8"
click at [489, 210] on select "janvier février mars avril mai juin juillet août septembre octobre novembre déc…" at bounding box center [508, 219] width 38 height 18
drag, startPoint x: 585, startPoint y: 262, endPoint x: 623, endPoint y: 301, distance: 54.8
click at [585, 262] on button "5" at bounding box center [589, 261] width 22 height 22
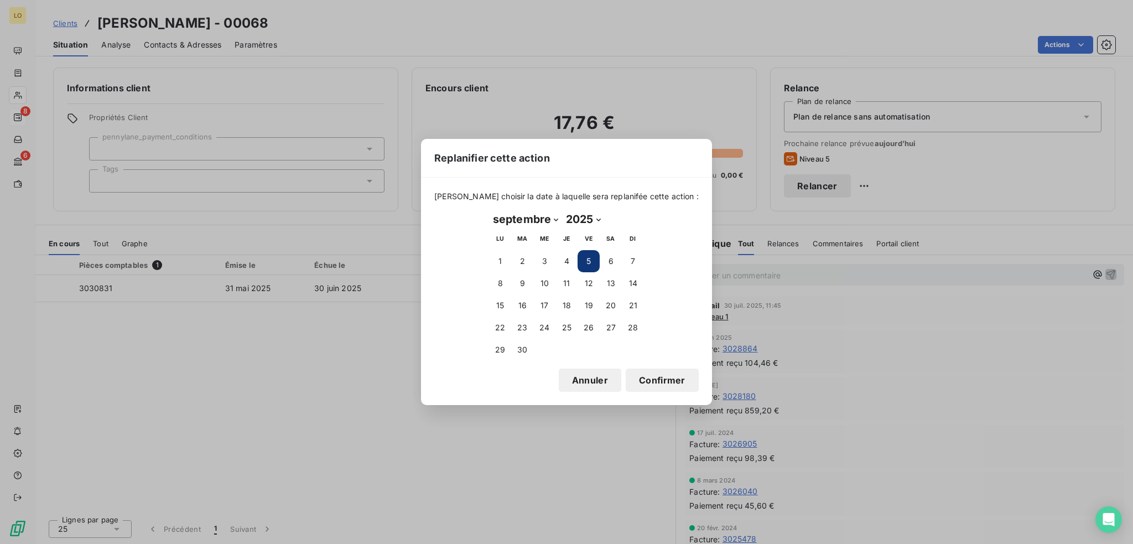
click at [642, 378] on button "Confirmer" at bounding box center [662, 380] width 73 height 23
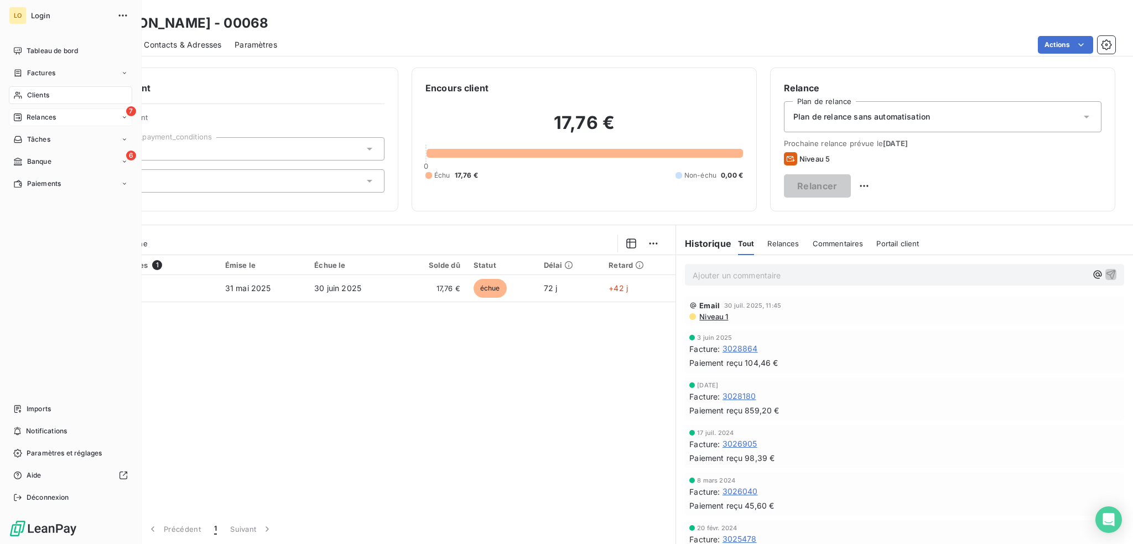
click at [51, 116] on span "Relances" at bounding box center [41, 117] width 29 height 10
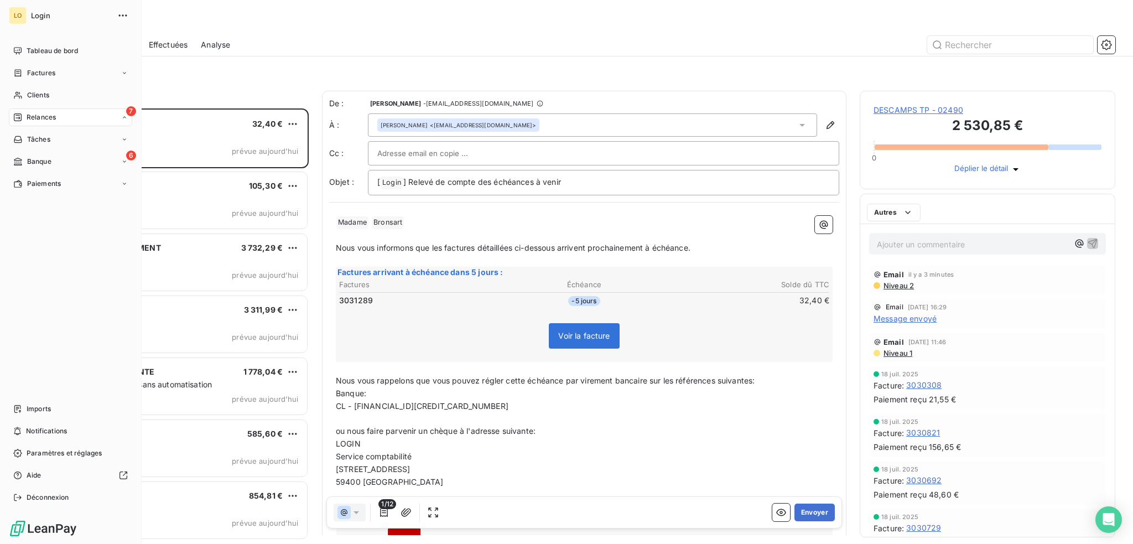
scroll to position [427, 247]
click at [37, 92] on span "Clients" at bounding box center [38, 95] width 22 height 10
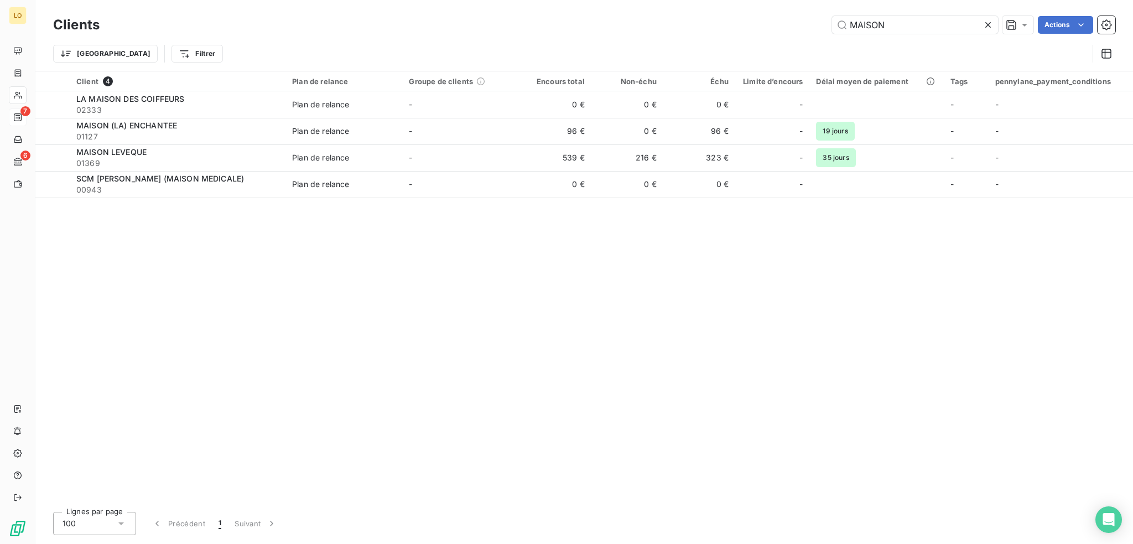
type input "MAISON"
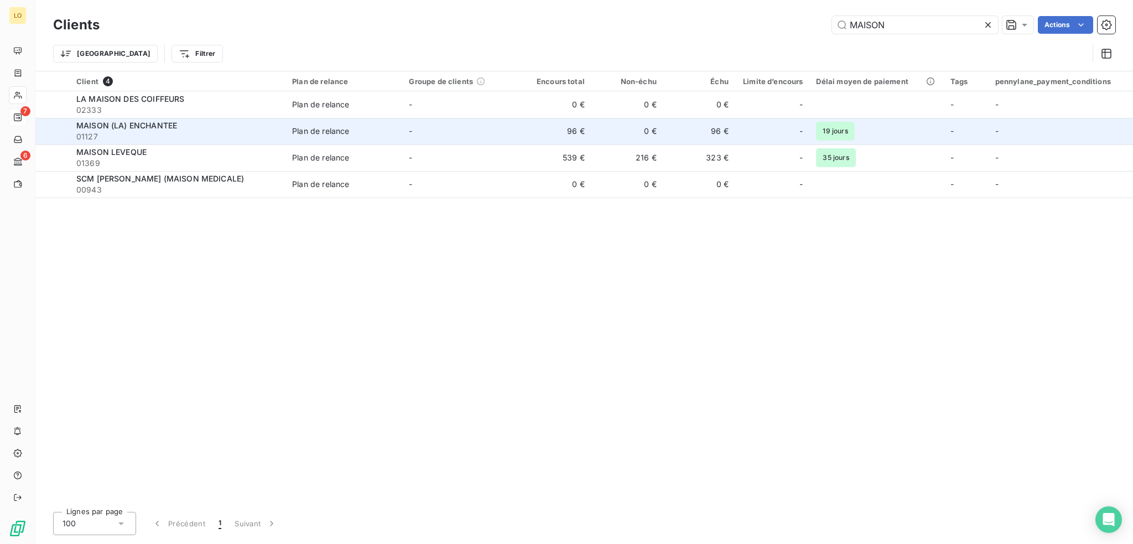
click at [188, 133] on span "01127" at bounding box center [177, 136] width 203 height 11
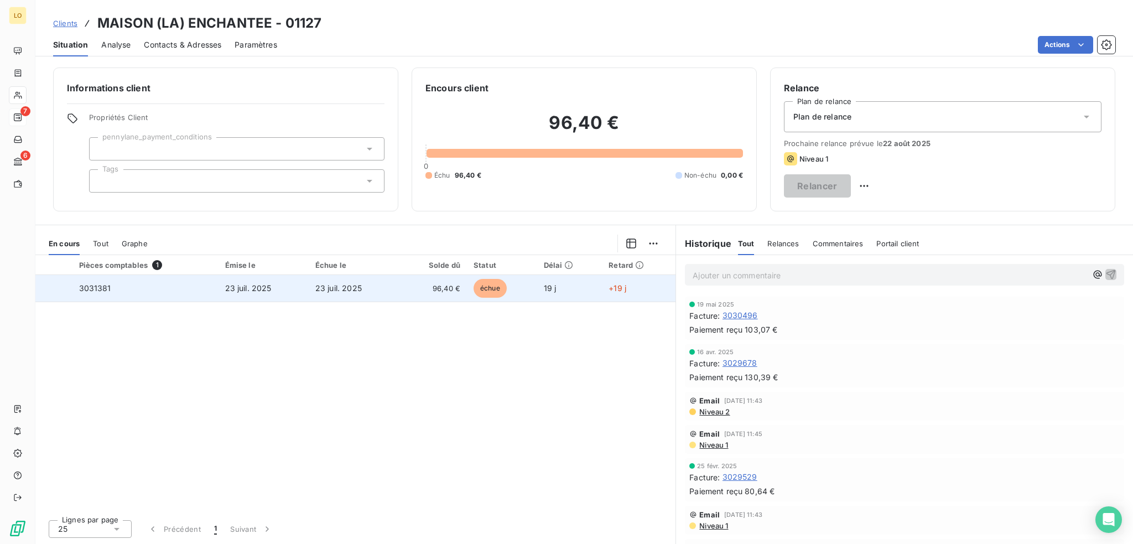
click at [493, 286] on span "échue" at bounding box center [490, 288] width 33 height 19
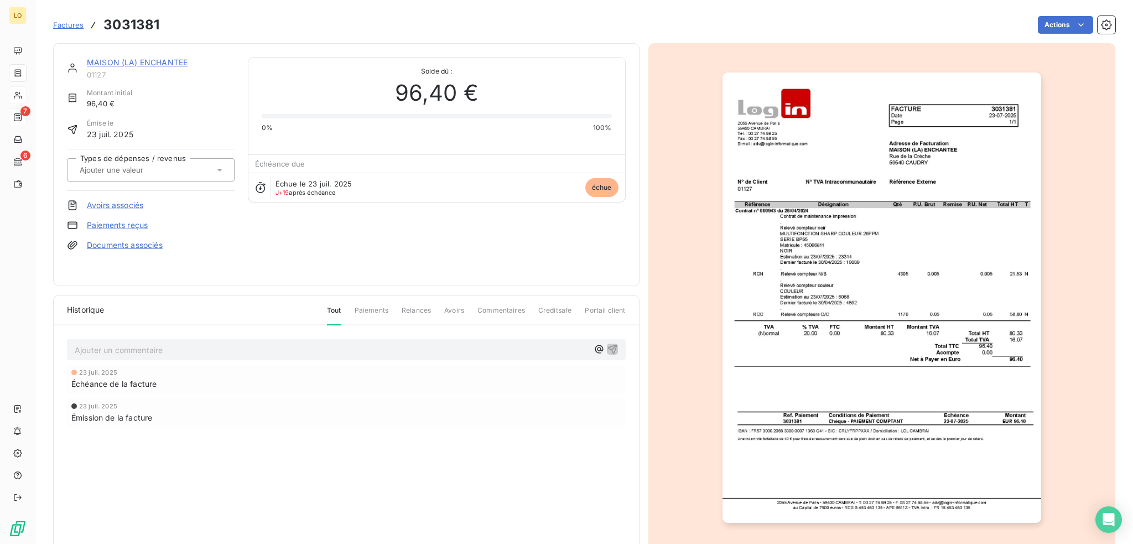
click at [111, 225] on link "Paiements reçus" at bounding box center [117, 225] width 61 height 11
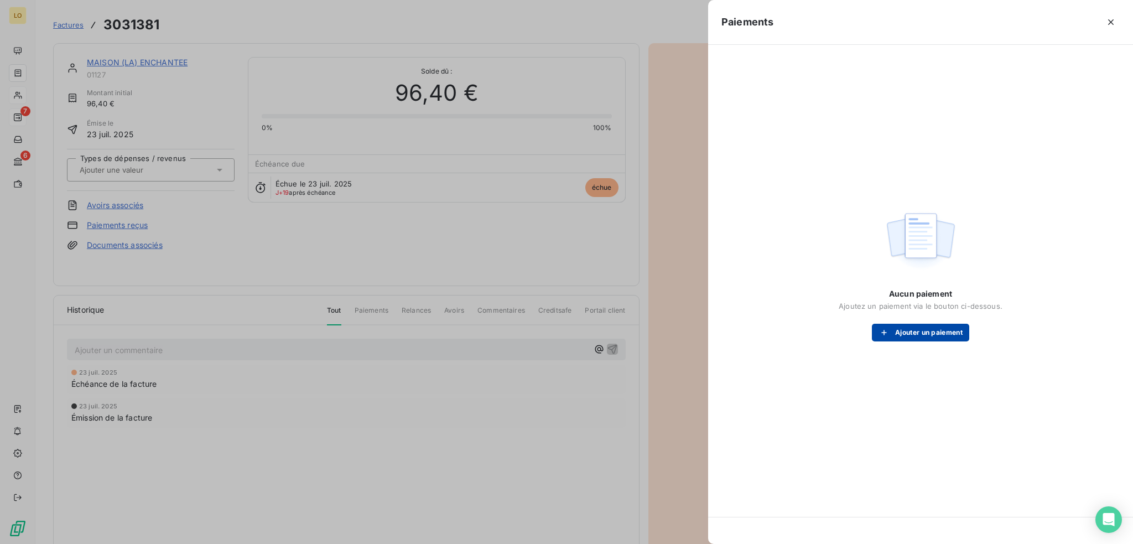
click at [935, 328] on button "Ajouter un paiement" at bounding box center [920, 333] width 97 height 18
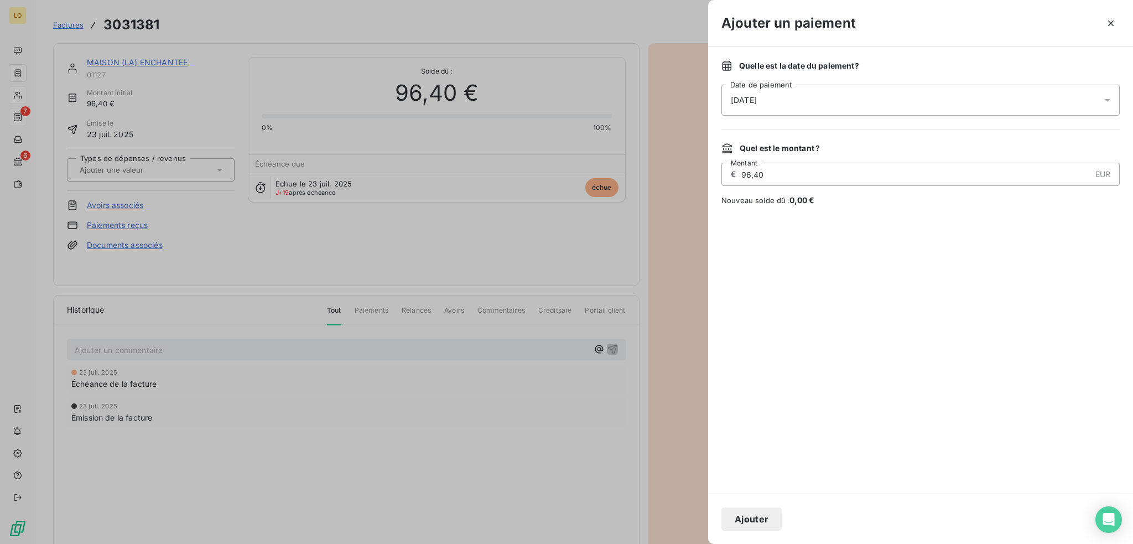
click at [786, 100] on div "[DATE]" at bounding box center [921, 100] width 398 height 31
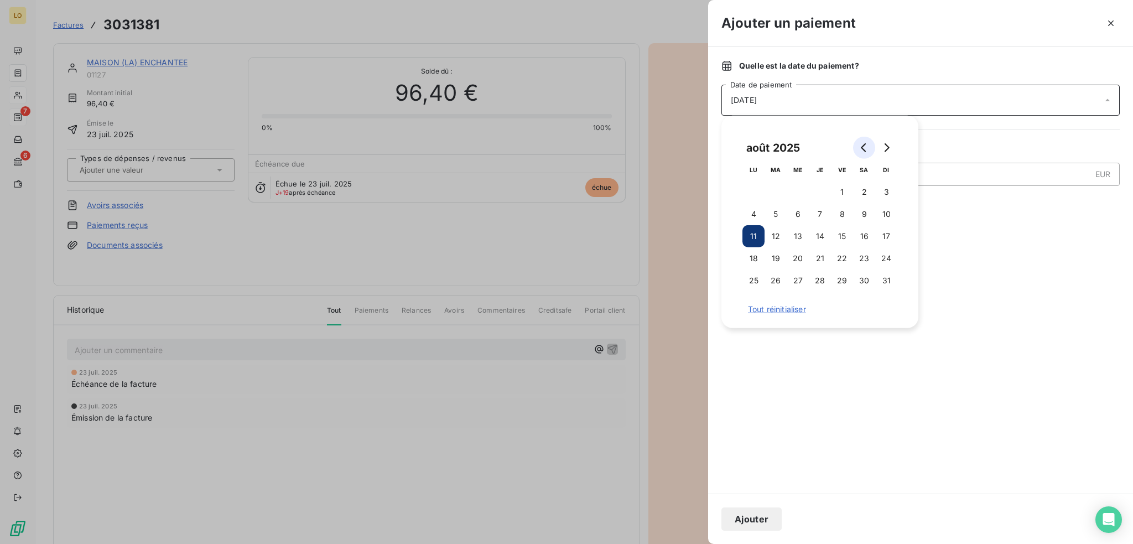
click at [859, 148] on button "Go to previous month" at bounding box center [864, 148] width 22 height 22
click at [756, 280] on button "28" at bounding box center [754, 280] width 22 height 22
click at [764, 516] on button "Ajouter" at bounding box center [752, 518] width 60 height 23
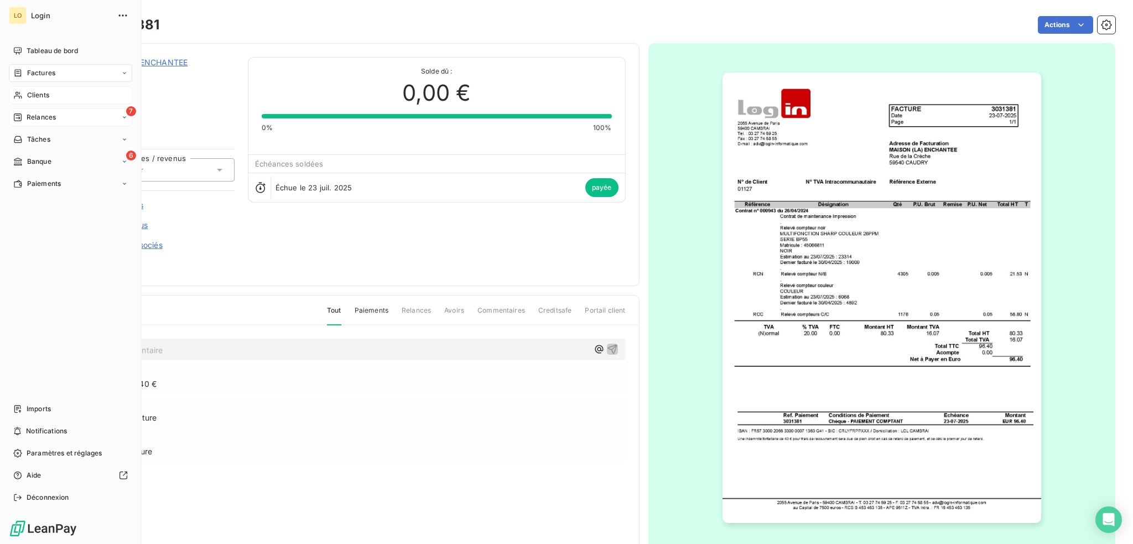
click at [33, 95] on span "Clients" at bounding box center [38, 95] width 22 height 10
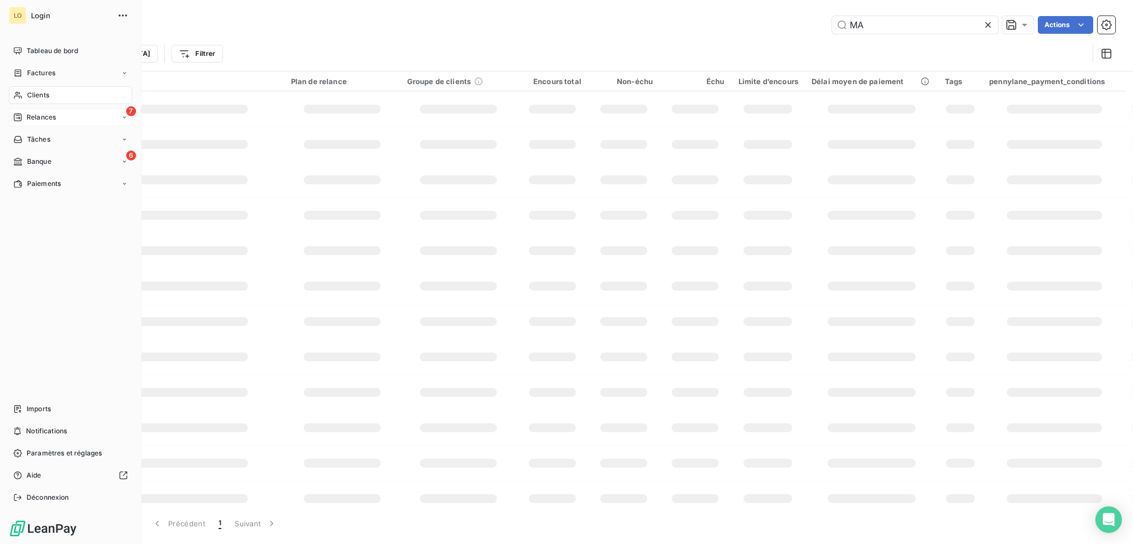
type input "M"
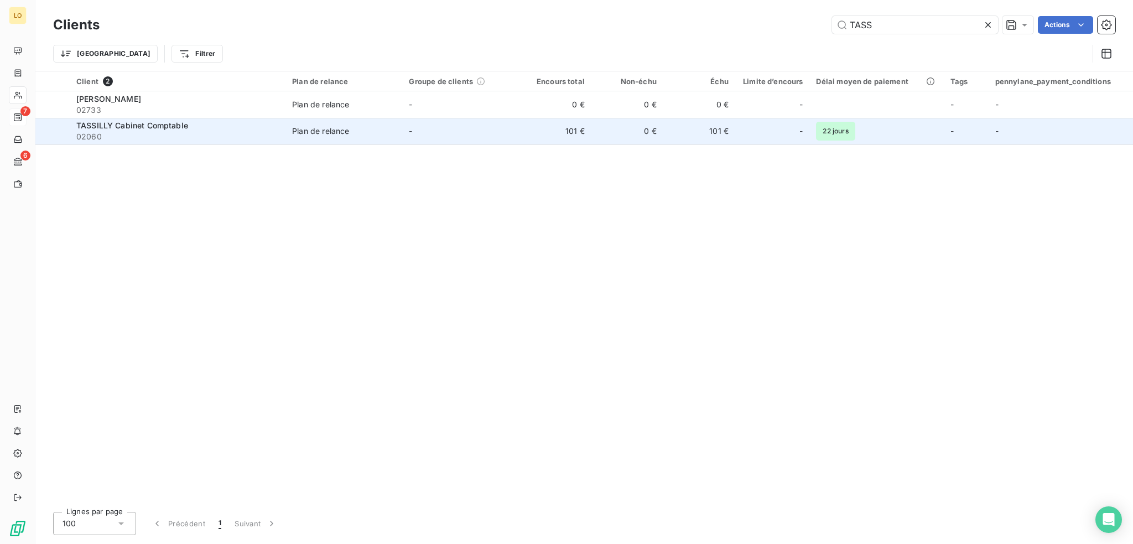
type input "TASS"
click at [175, 128] on span "TASSILLY Cabinet Comptable" at bounding box center [132, 125] width 112 height 9
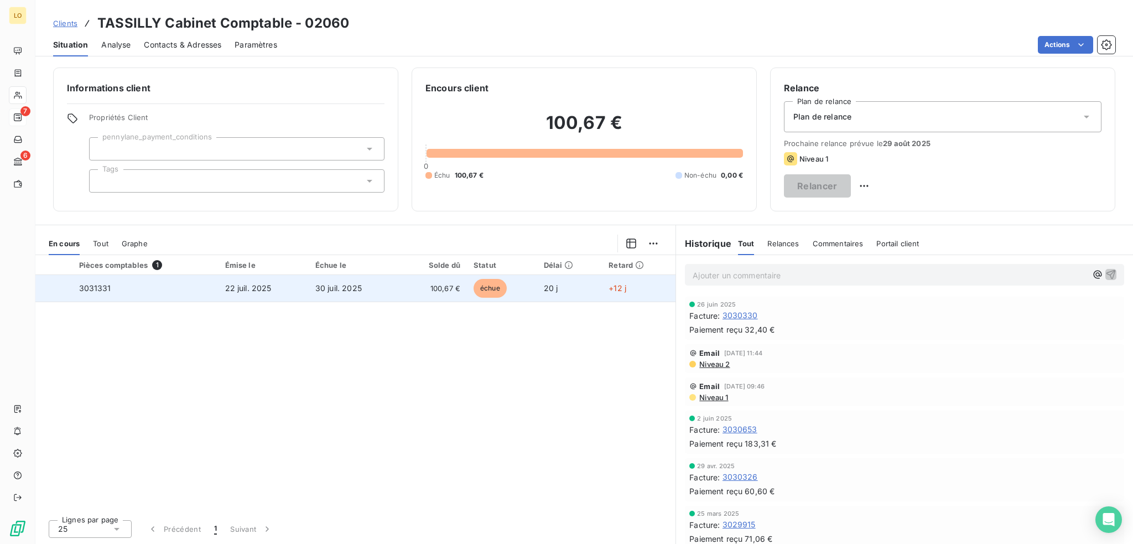
click at [491, 289] on span "échue" at bounding box center [490, 288] width 33 height 19
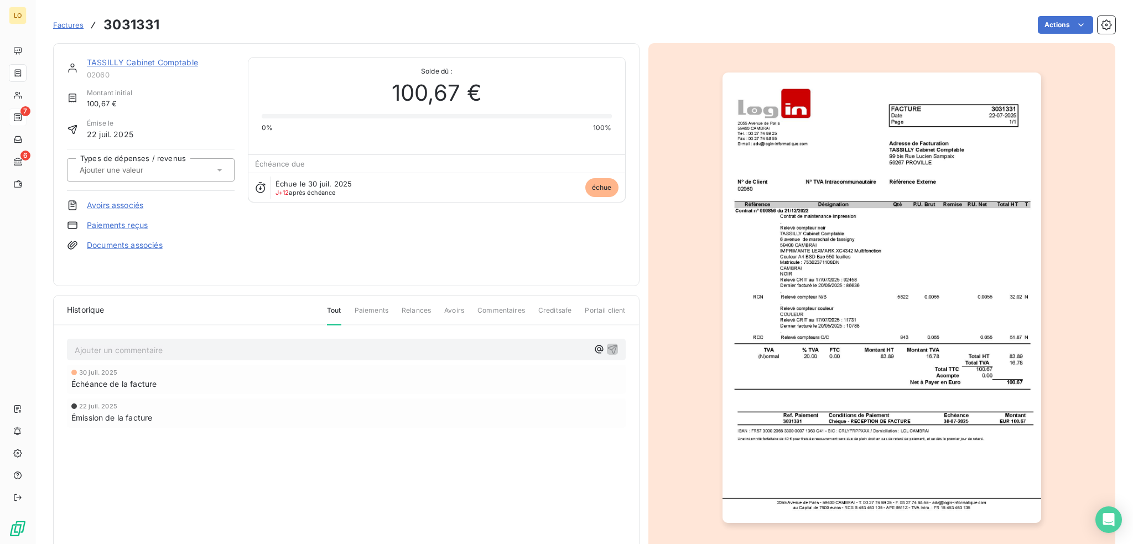
click at [124, 225] on link "Paiements reçus" at bounding box center [117, 225] width 61 height 11
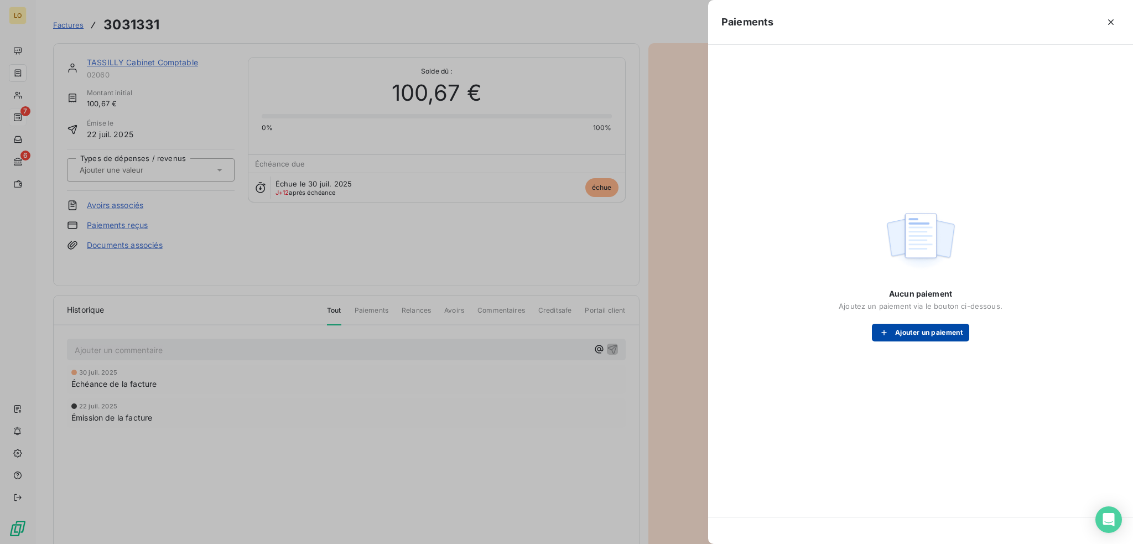
click at [908, 330] on button "Ajouter un paiement" at bounding box center [920, 333] width 97 height 18
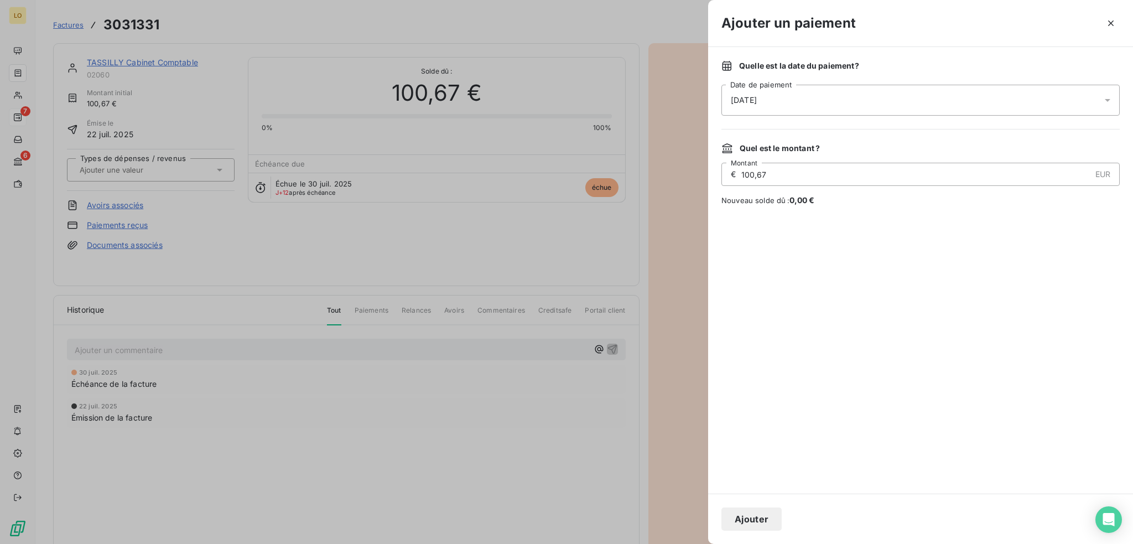
click at [757, 104] on span "[DATE]" at bounding box center [744, 100] width 26 height 11
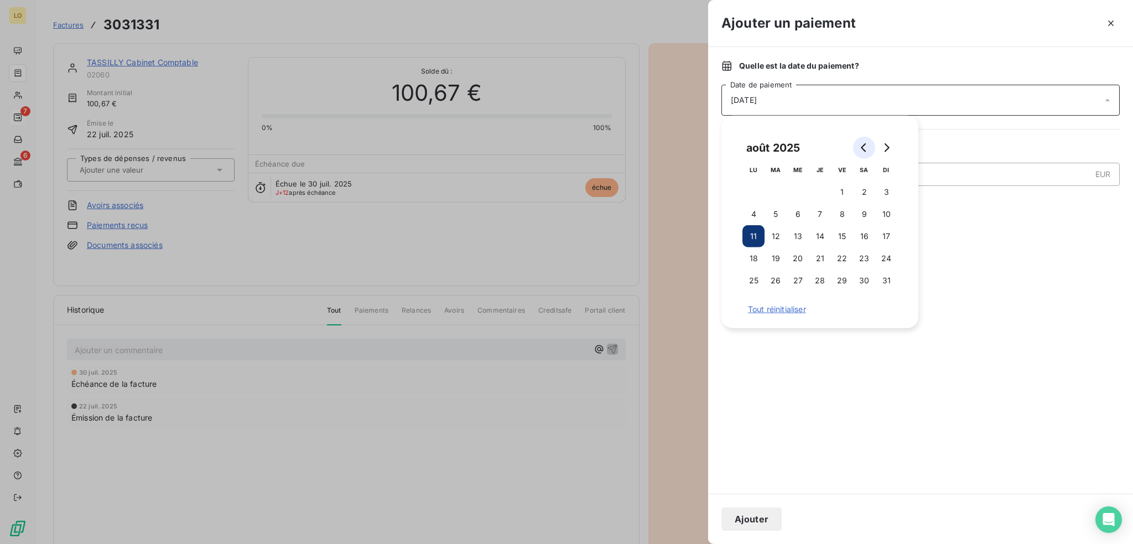
click at [862, 146] on icon "Go to previous month" at bounding box center [864, 147] width 9 height 9
click at [842, 253] on button "25" at bounding box center [842, 258] width 22 height 22
click at [751, 521] on button "Ajouter" at bounding box center [752, 518] width 60 height 23
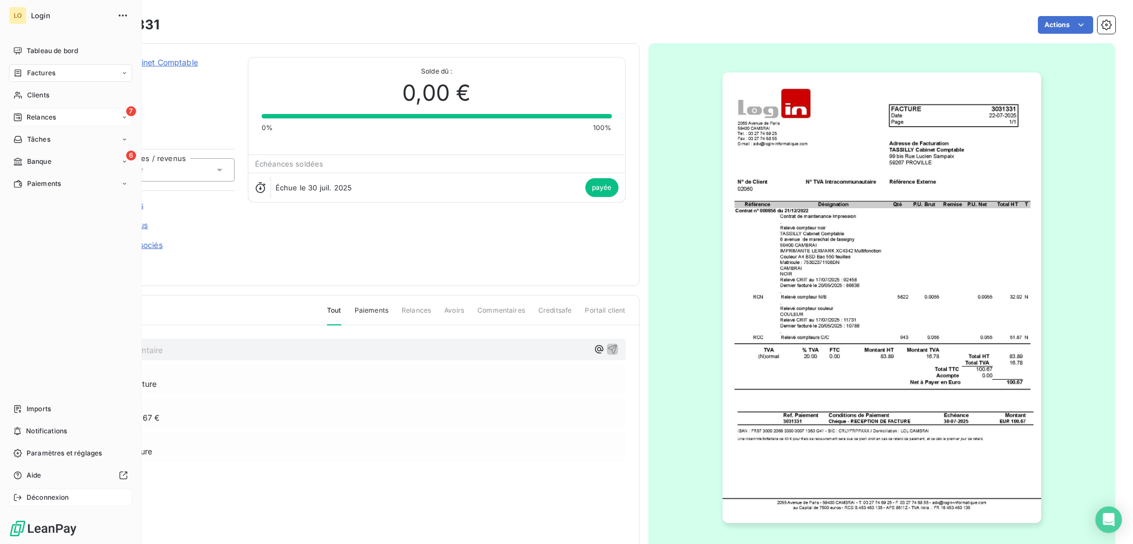
click at [50, 497] on span "Déconnexion" at bounding box center [48, 497] width 43 height 10
